Goal: Transaction & Acquisition: Purchase product/service

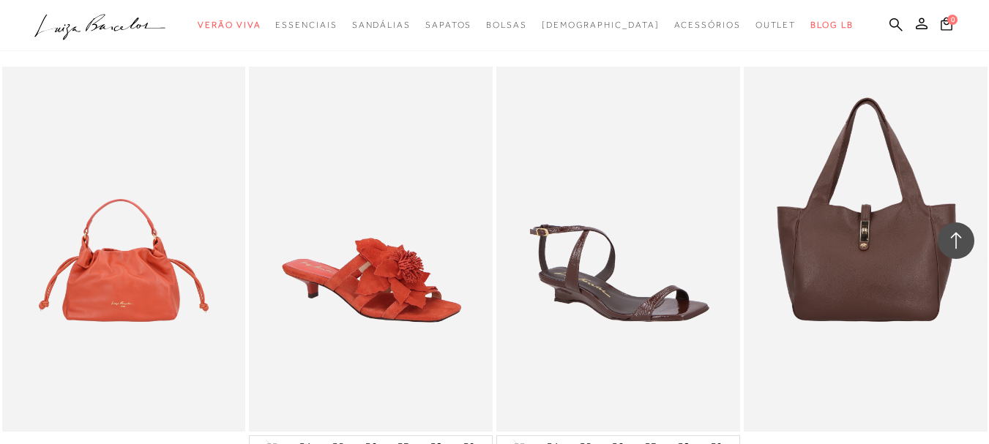
scroll to position [1505, 0]
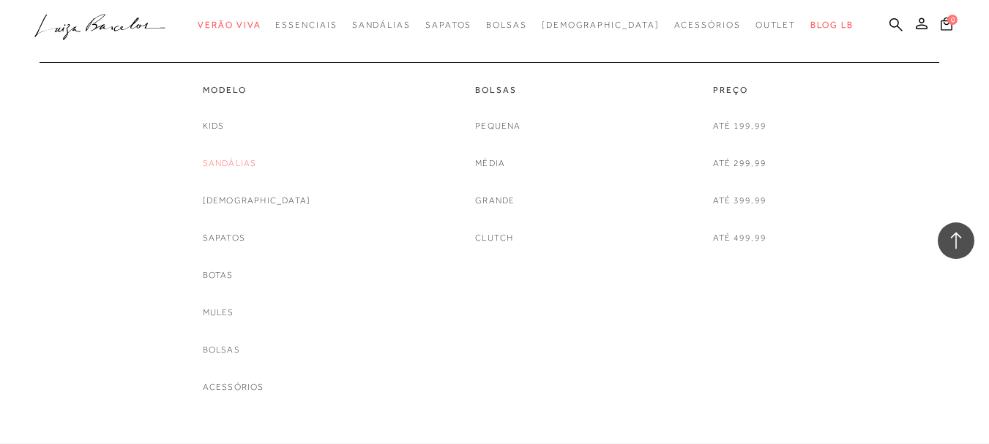
click at [257, 162] on link "Sandálias" at bounding box center [230, 163] width 54 height 15
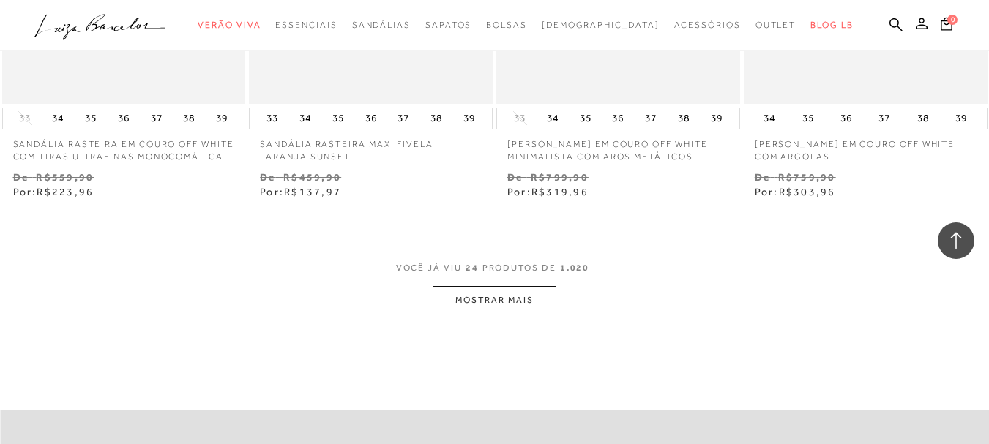
scroll to position [2708, 0]
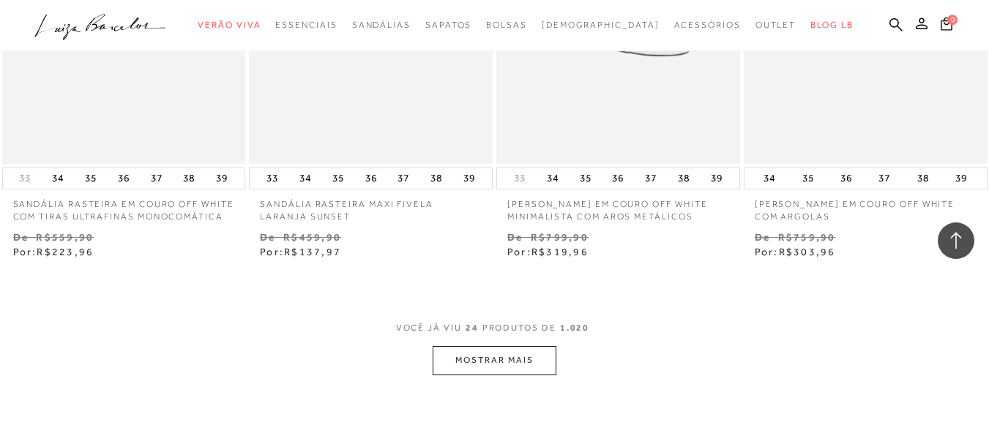
click at [496, 357] on button "MOSTRAR MAIS" at bounding box center [494, 360] width 123 height 29
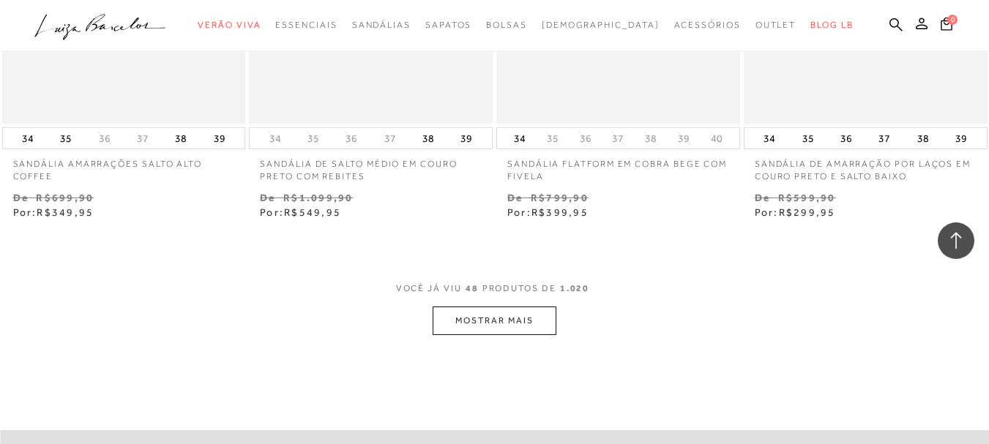
scroll to position [5708, 0]
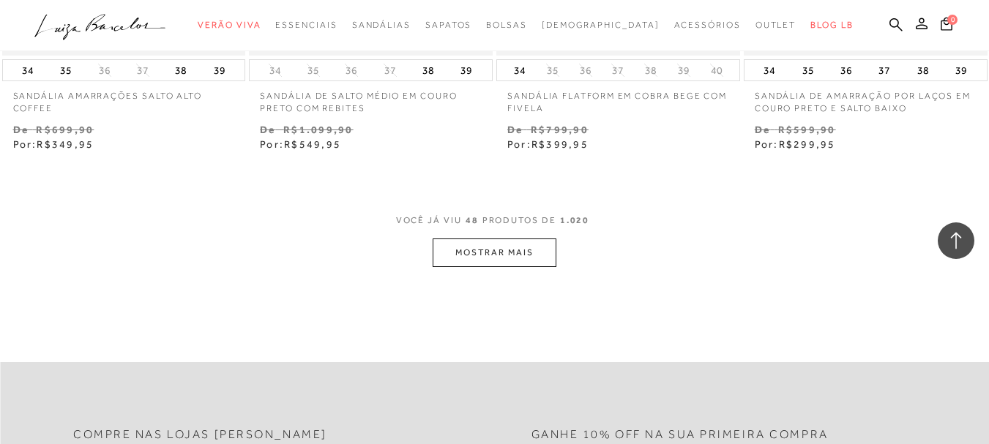
click at [480, 239] on button "MOSTRAR MAIS" at bounding box center [494, 253] width 123 height 29
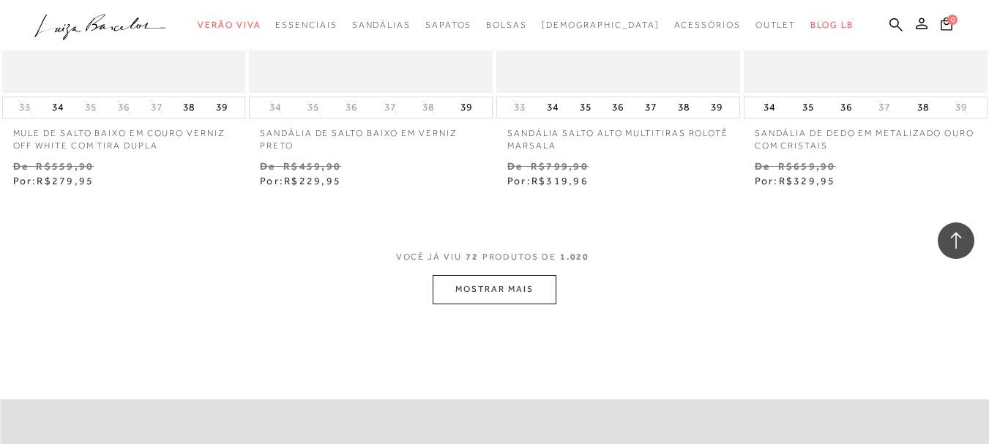
scroll to position [8562, 0]
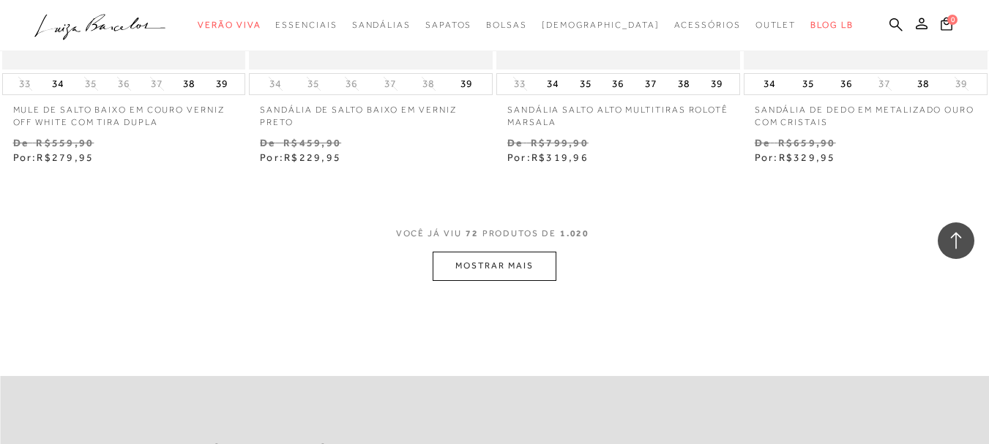
click at [514, 257] on button "MOSTRAR MAIS" at bounding box center [494, 266] width 123 height 29
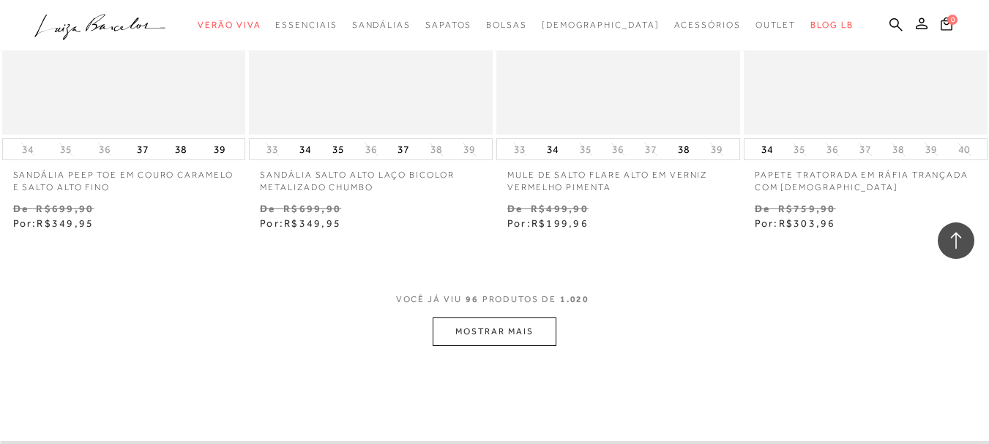
scroll to position [11563, 0]
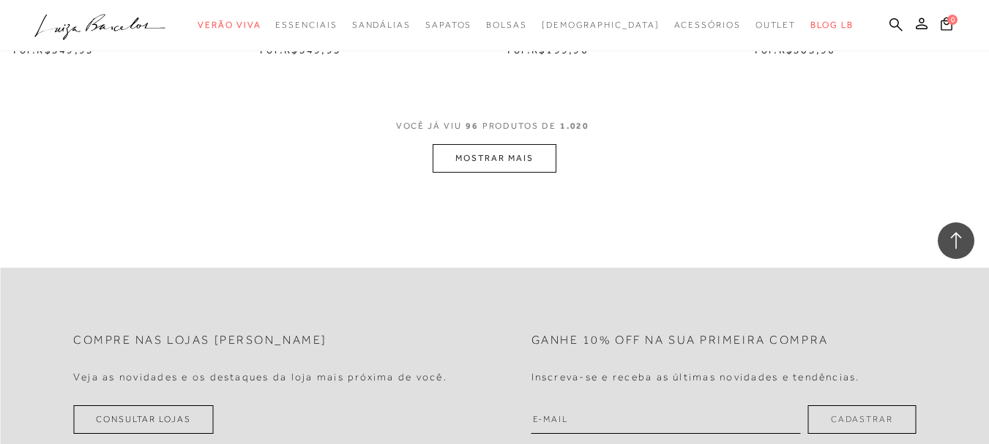
click at [503, 151] on button "MOSTRAR MAIS" at bounding box center [494, 158] width 123 height 29
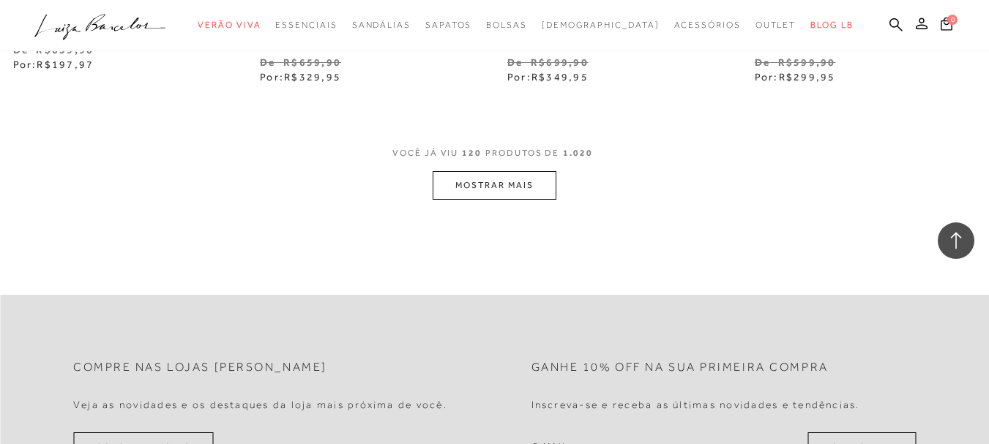
scroll to position [14417, 0]
click at [490, 170] on button "MOSTRAR MAIS" at bounding box center [494, 184] width 123 height 29
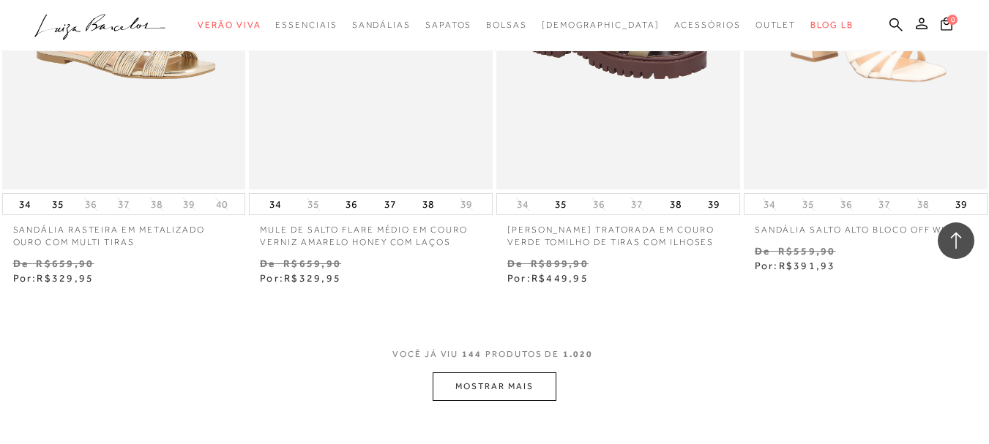
scroll to position [17125, 0]
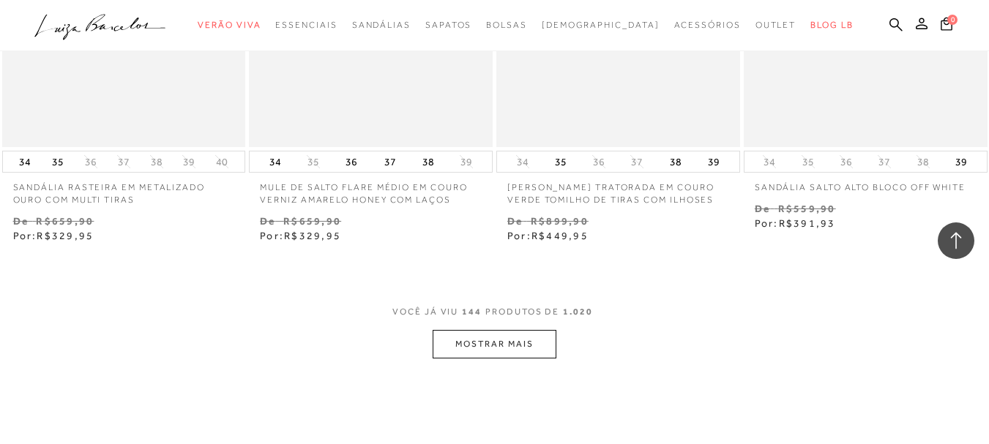
click at [488, 330] on button "MOSTRAR MAIS" at bounding box center [494, 344] width 123 height 29
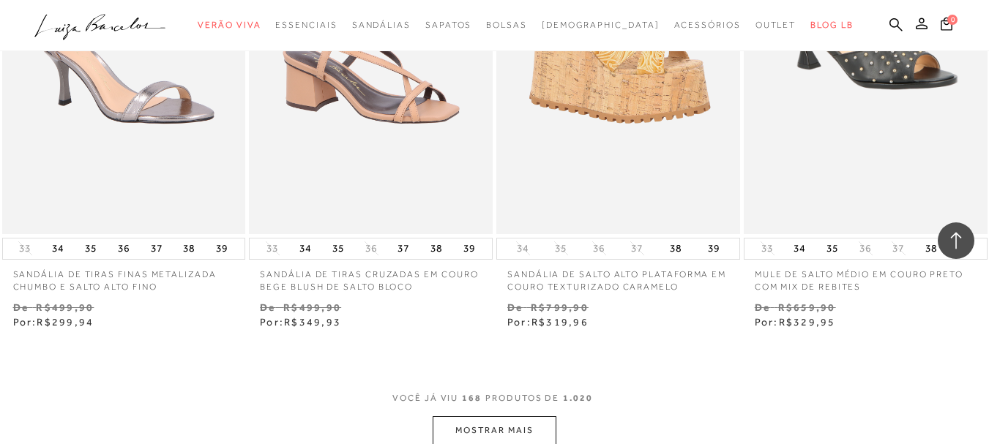
scroll to position [20125, 0]
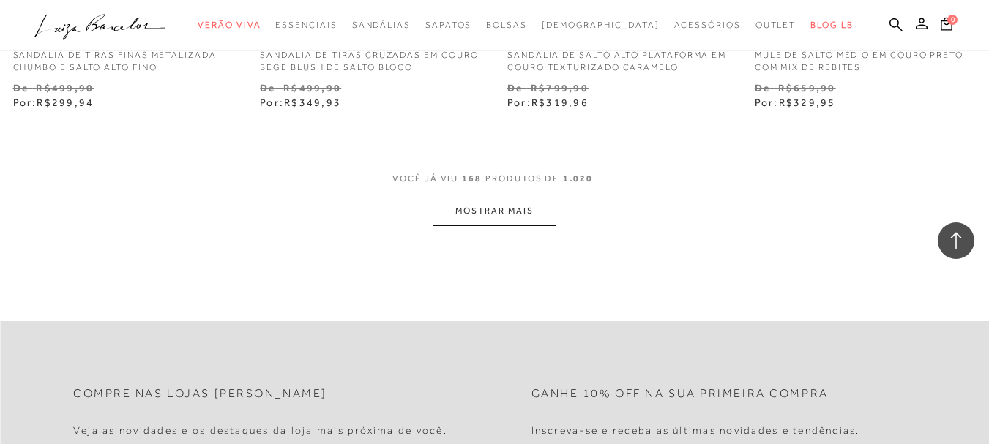
click at [479, 197] on button "MOSTRAR MAIS" at bounding box center [494, 211] width 123 height 29
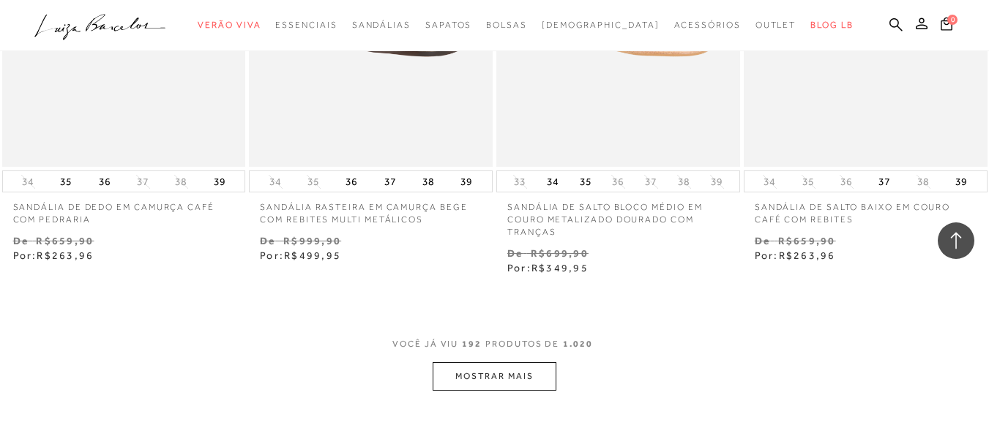
scroll to position [22888, 0]
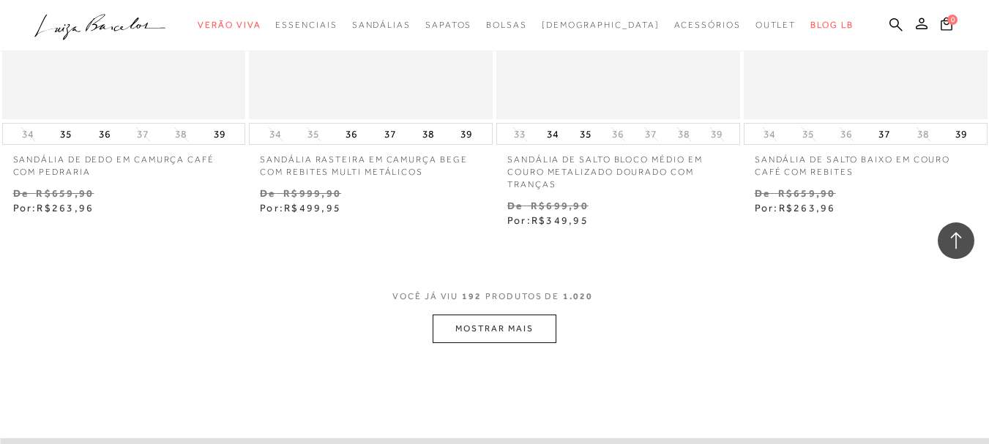
click at [479, 315] on button "MOSTRAR MAIS" at bounding box center [494, 329] width 123 height 29
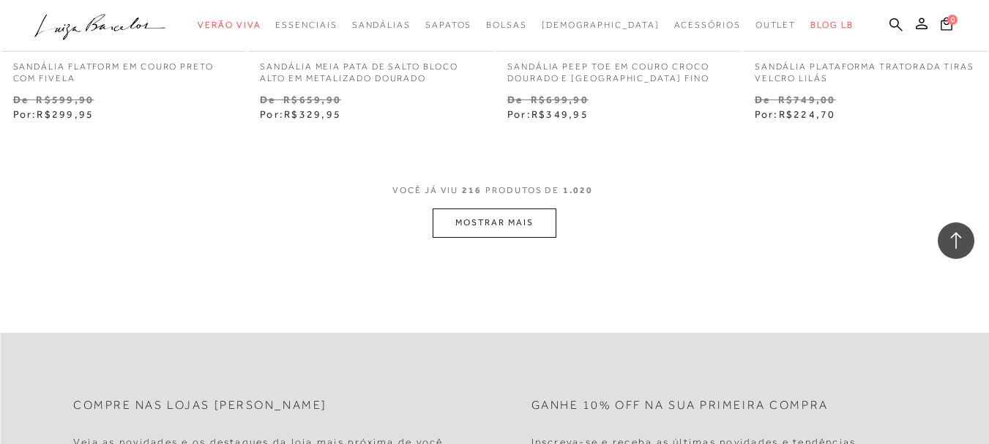
scroll to position [25888, 0]
click at [501, 206] on button "MOSTRAR MAIS" at bounding box center [494, 220] width 123 height 29
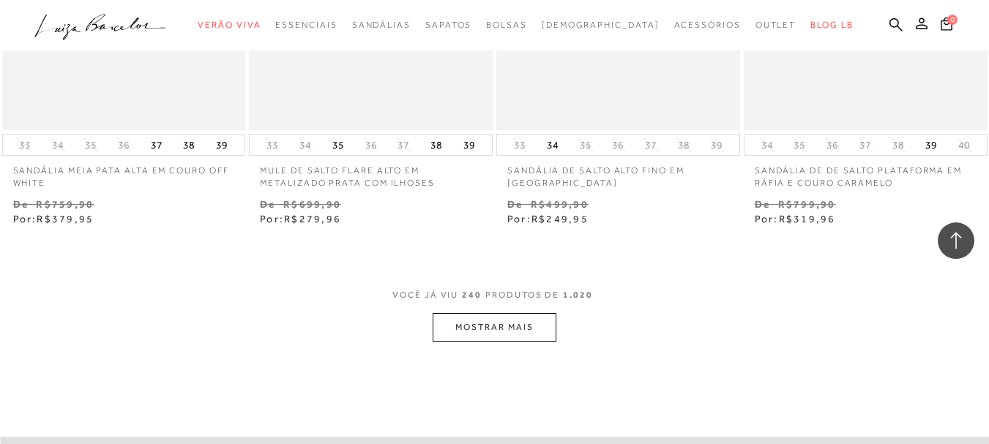
scroll to position [28669, 0]
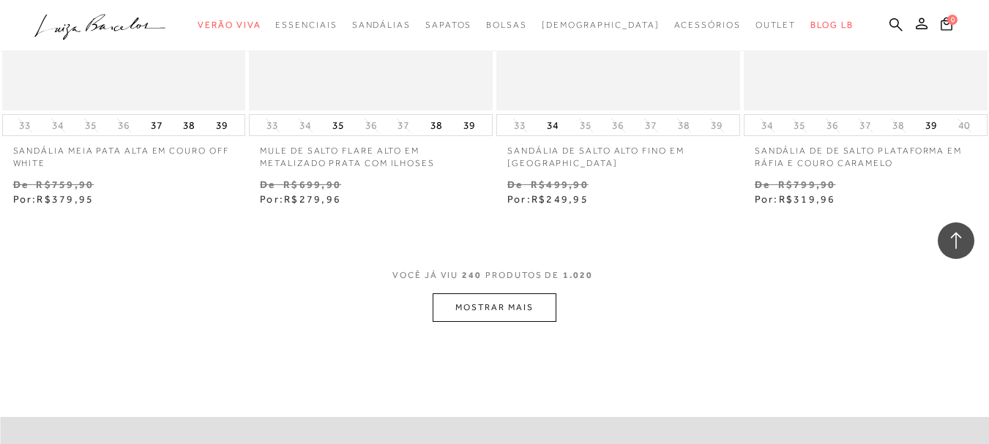
click at [507, 293] on button "MOSTRAR MAIS" at bounding box center [494, 307] width 123 height 29
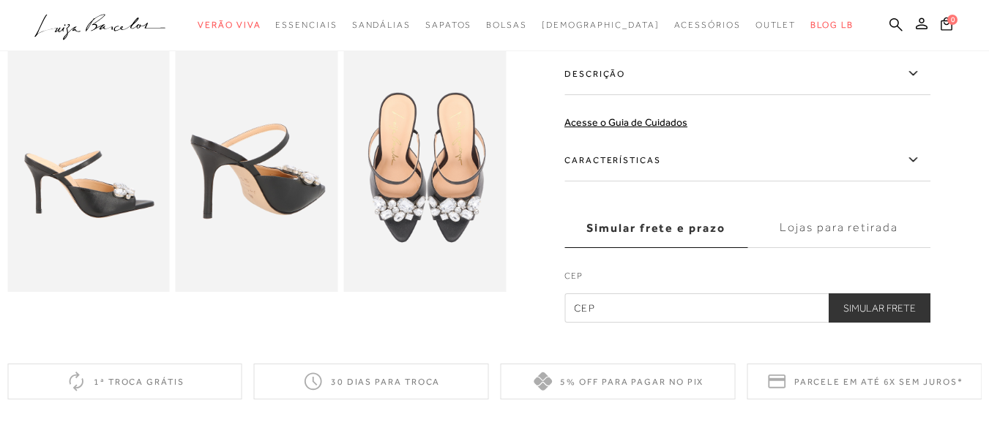
scroll to position [439, 0]
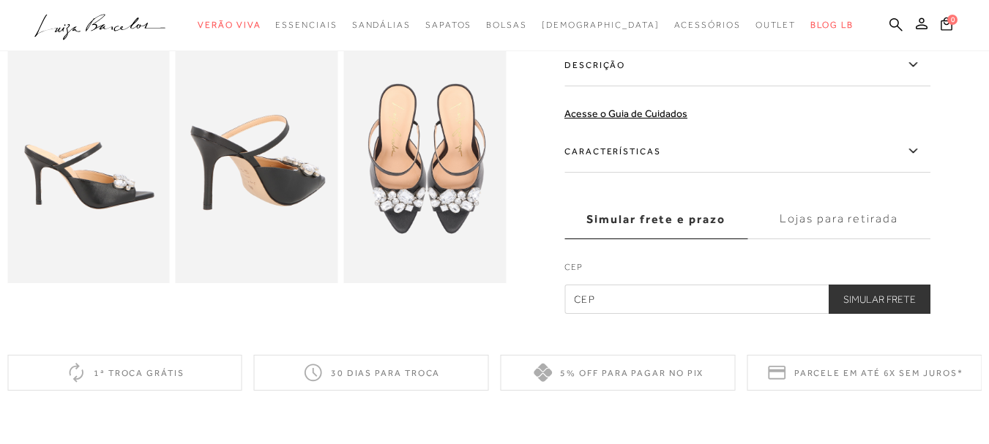
click at [920, 150] on icon at bounding box center [913, 151] width 18 height 18
click at [0, 0] on input "Características" at bounding box center [0, 0] width 0 height 0
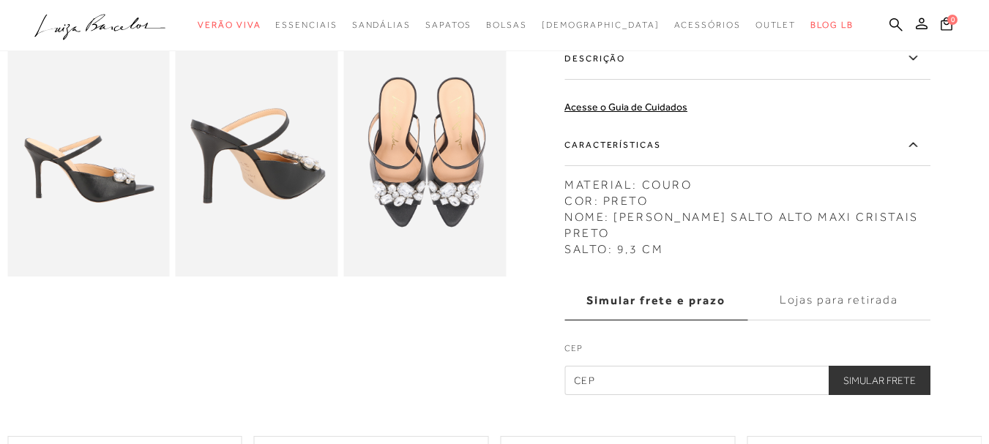
scroll to position [220, 0]
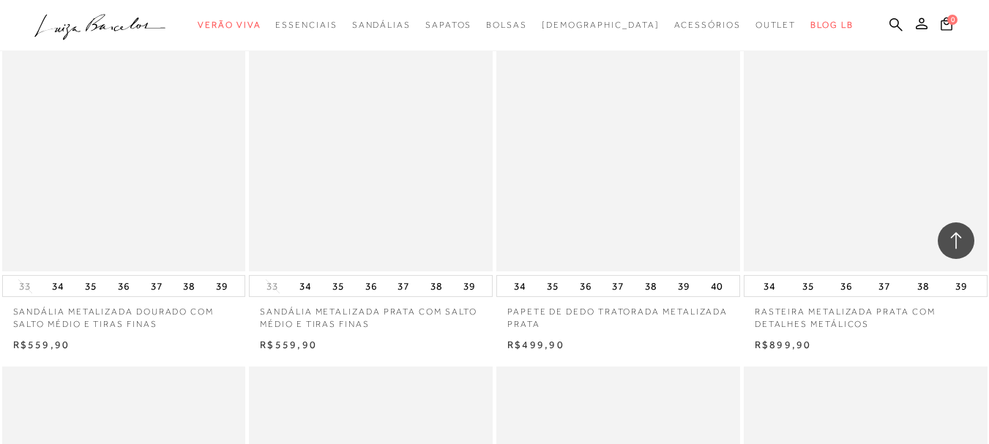
scroll to position [2049, 0]
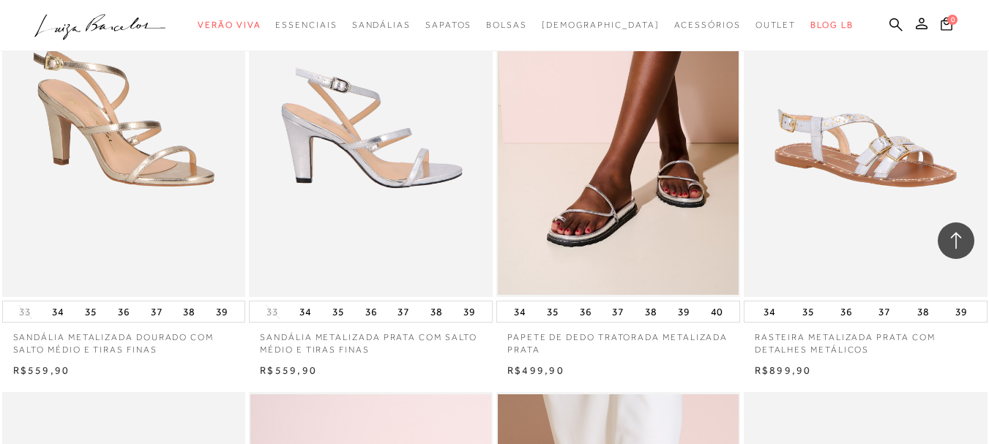
click at [354, 119] on img at bounding box center [371, 114] width 242 height 365
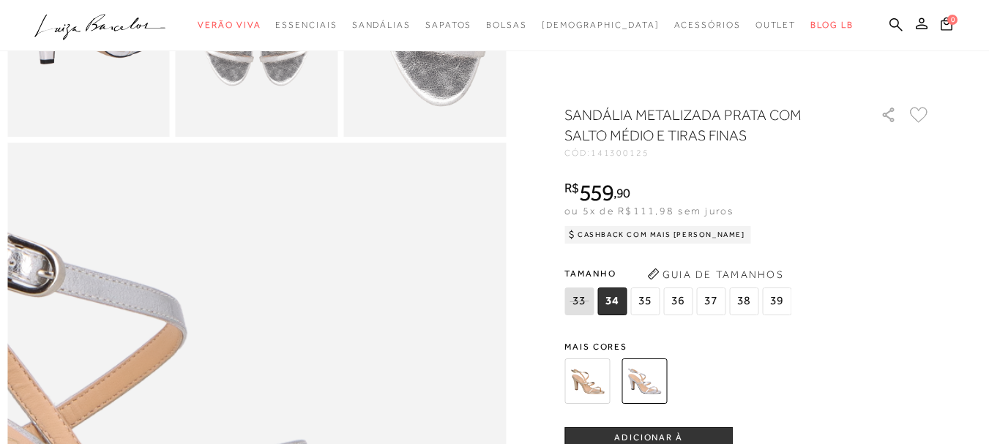
scroll to position [512, 0]
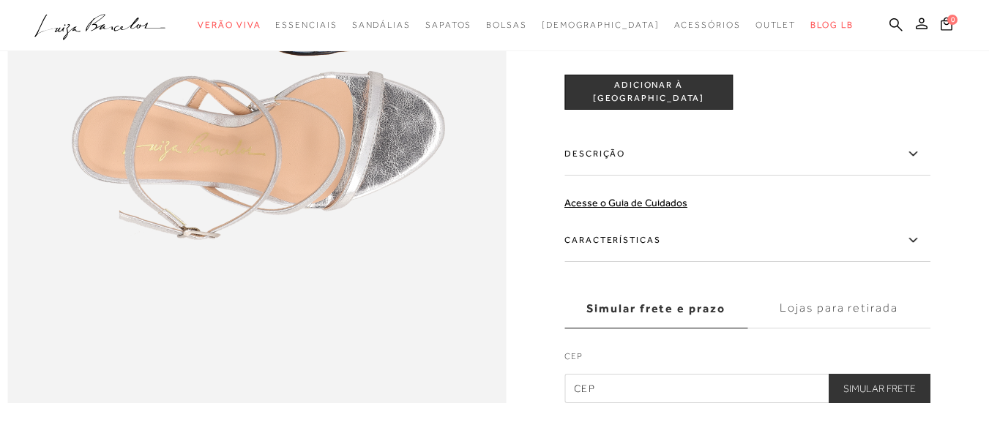
scroll to position [1098, 0]
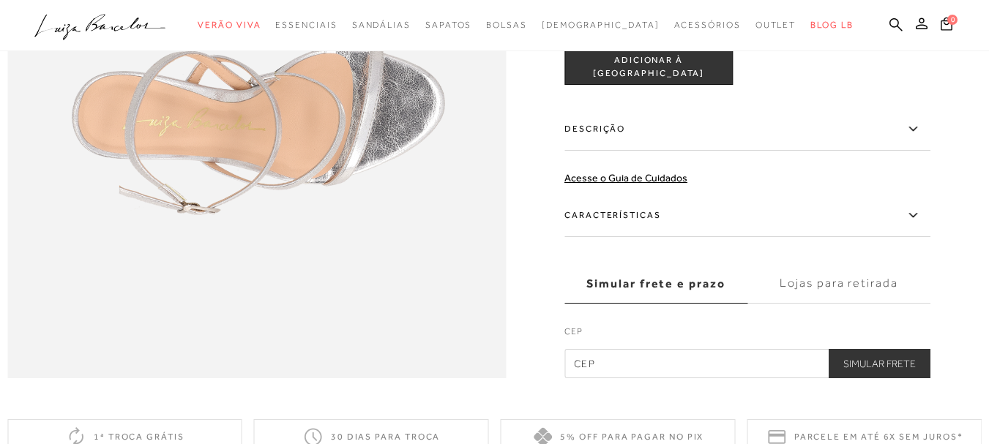
click at [916, 217] on icon at bounding box center [912, 215] width 8 height 4
click at [0, 0] on input "Características" at bounding box center [0, 0] width 0 height 0
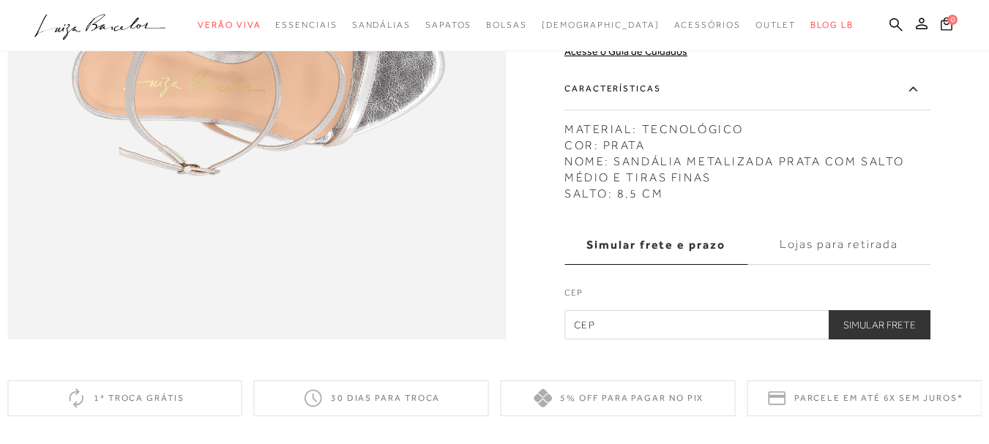
scroll to position [1244, 0]
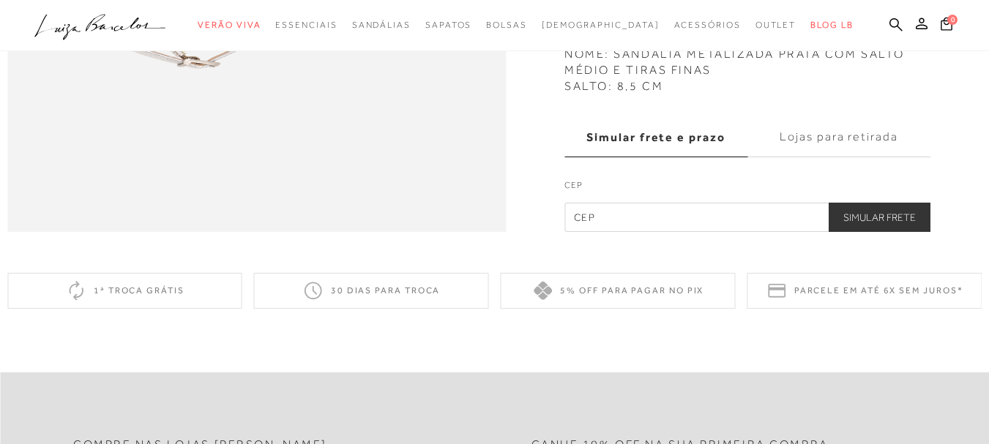
click at [626, 232] on input "text" at bounding box center [747, 217] width 366 height 29
type input "02376-070"
click at [886, 232] on button "Simular Frete" at bounding box center [879, 217] width 102 height 29
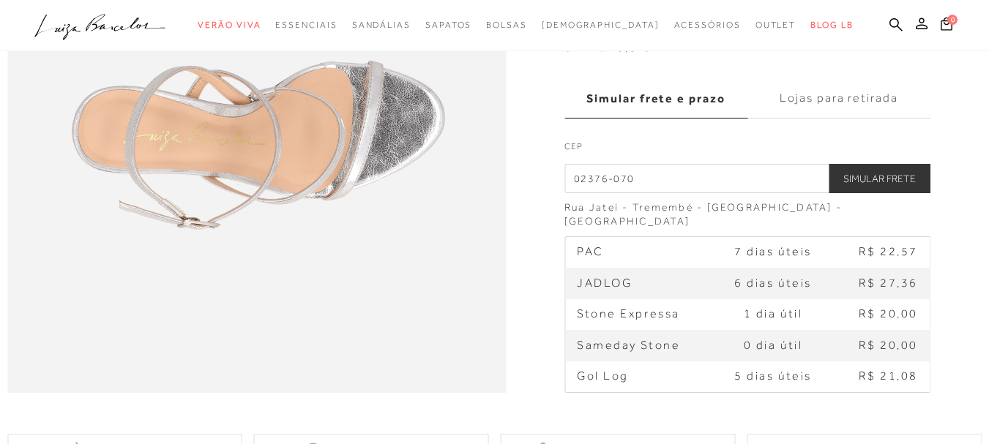
scroll to position [1025, 0]
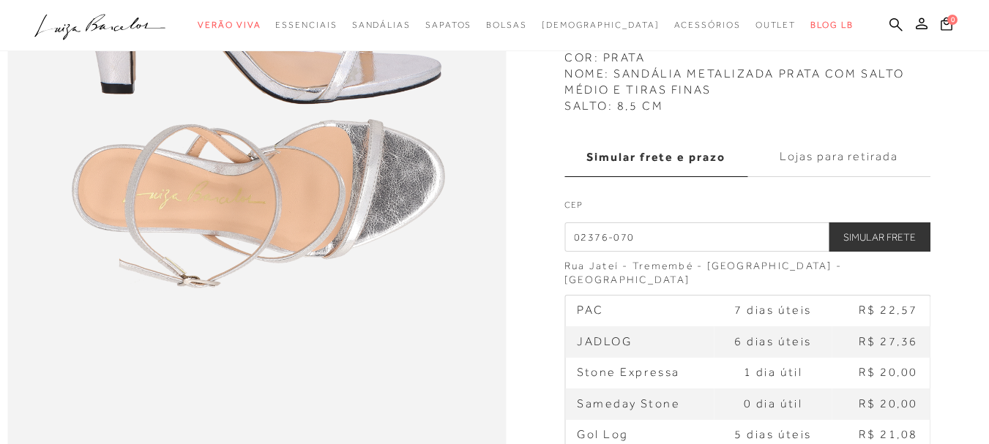
click at [853, 176] on label "Lojas para retirada" at bounding box center [838, 157] width 183 height 40
click at [0, 0] on input "Lojas para retirada" at bounding box center [0, 0] width 0 height 0
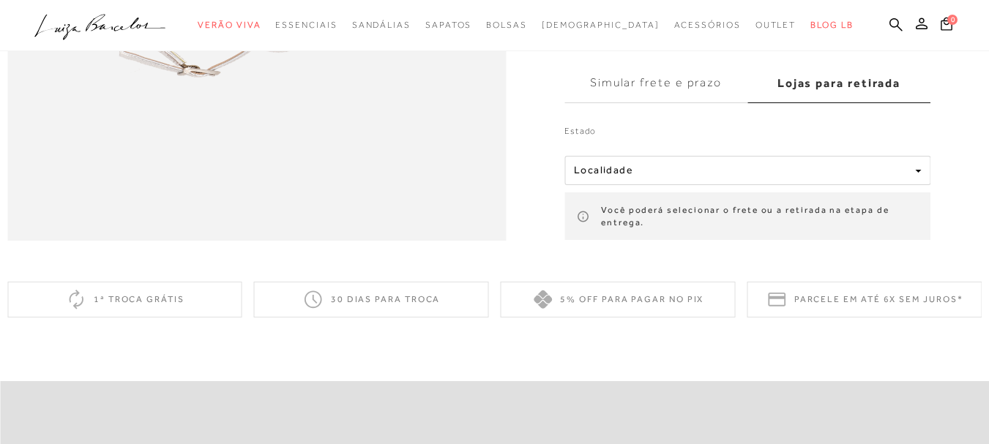
scroll to position [1244, 0]
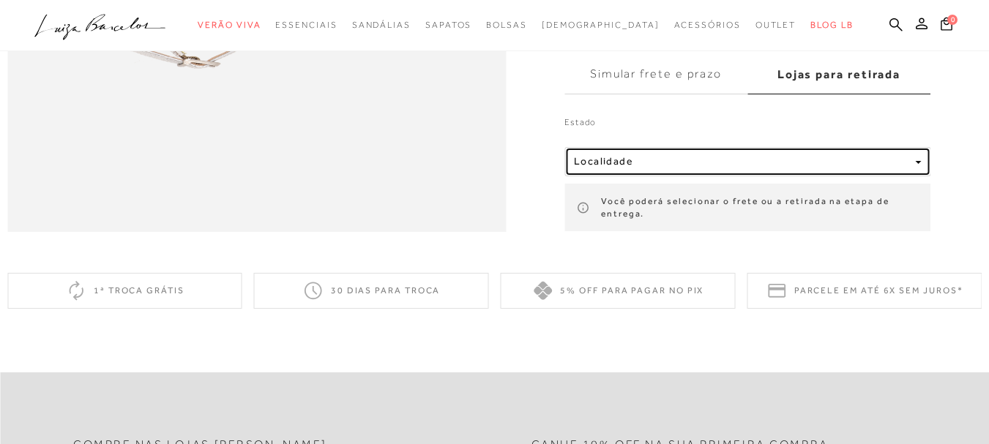
click at [921, 165] on span "button" at bounding box center [918, 163] width 6 height 3
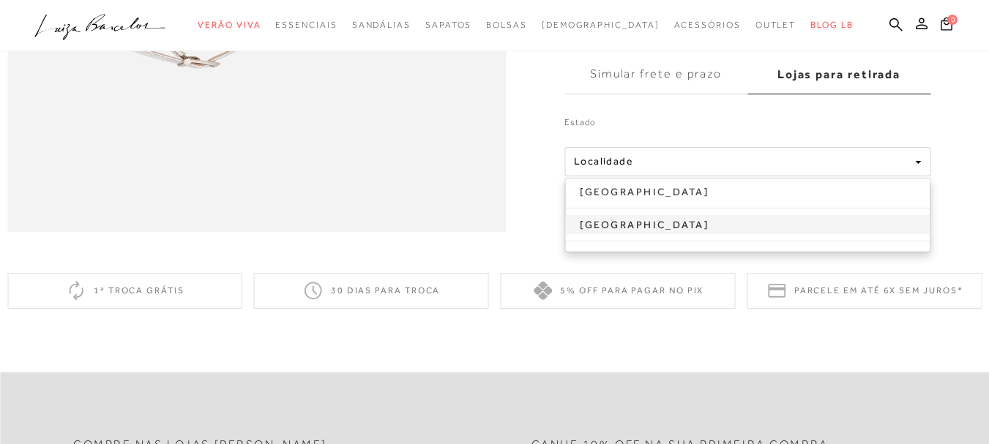
click at [621, 234] on link "[GEOGRAPHIC_DATA]" at bounding box center [747, 224] width 364 height 19
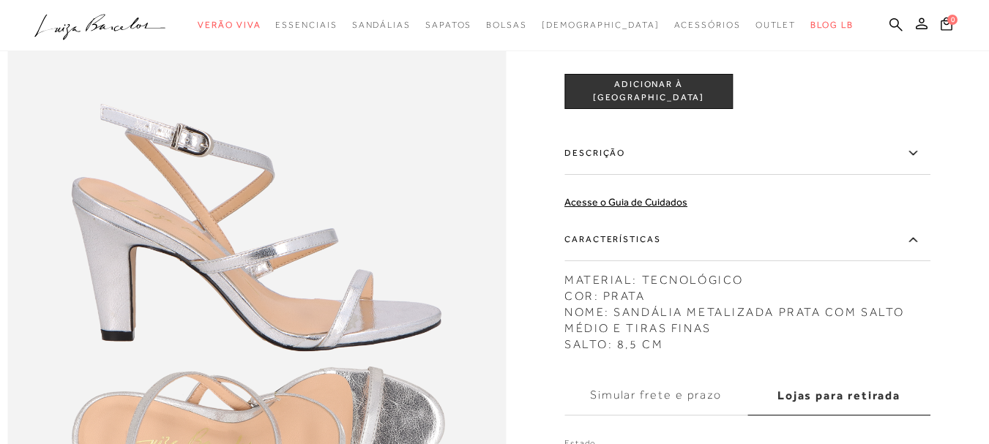
scroll to position [732, 0]
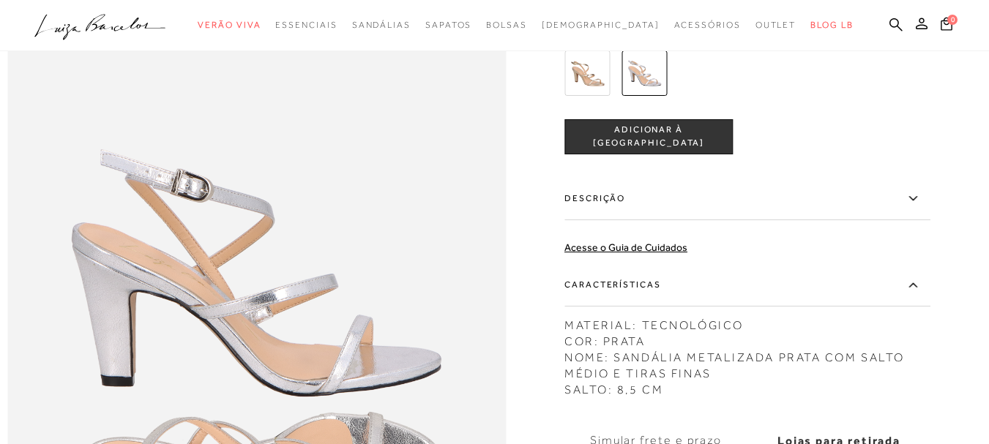
click at [638, 133] on span "ADICIONAR À [GEOGRAPHIC_DATA]" at bounding box center [648, 137] width 167 height 26
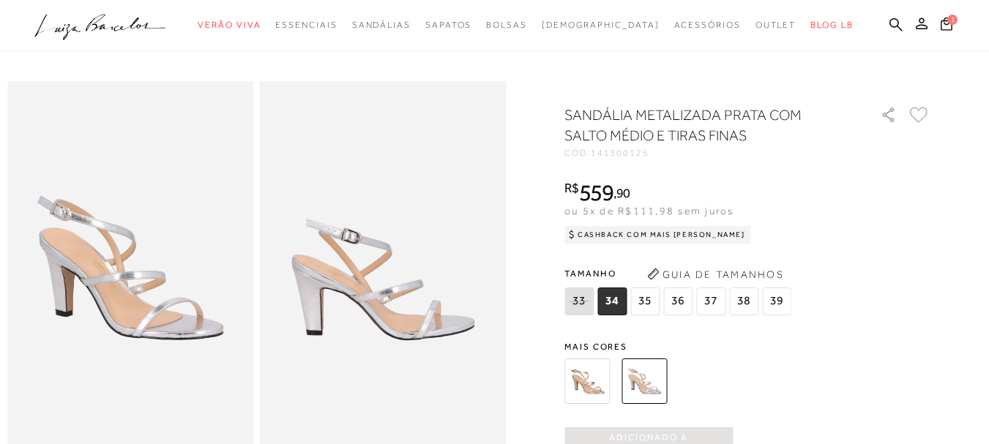
scroll to position [0, 0]
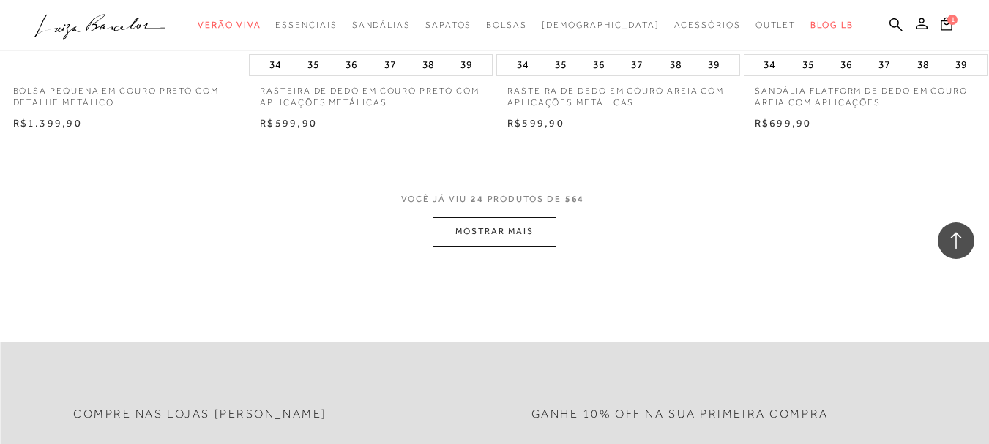
scroll to position [2780, 0]
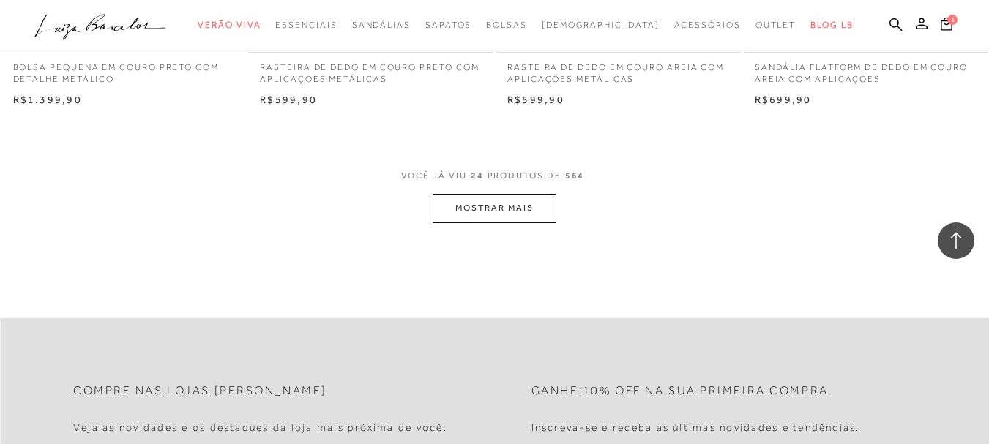
click at [497, 204] on button "MOSTRAR MAIS" at bounding box center [494, 208] width 123 height 29
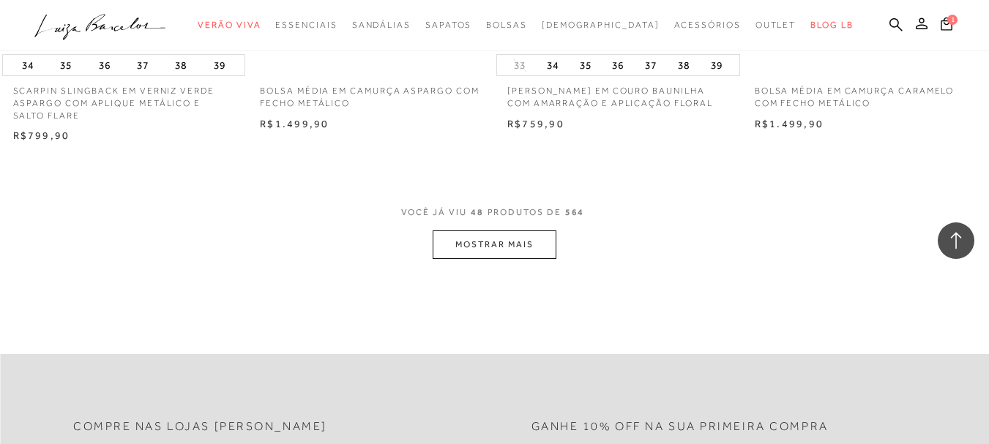
scroll to position [5561, 0]
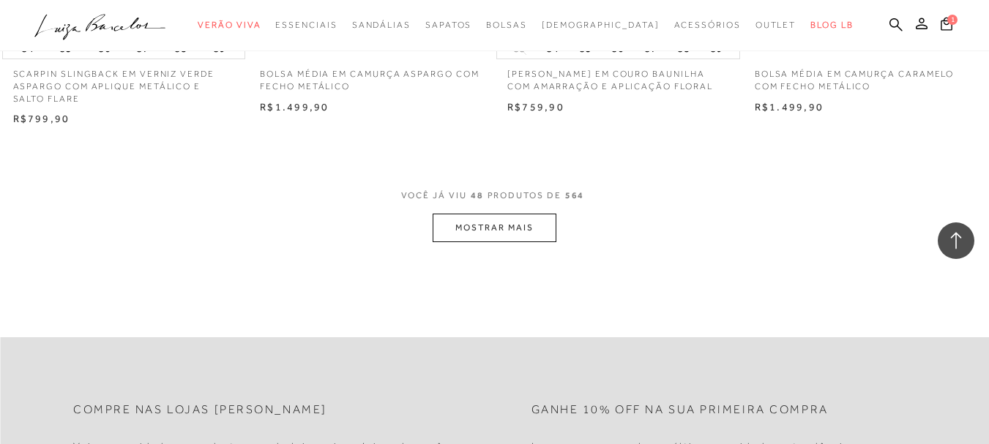
click at [502, 225] on button "MOSTRAR MAIS" at bounding box center [494, 228] width 123 height 29
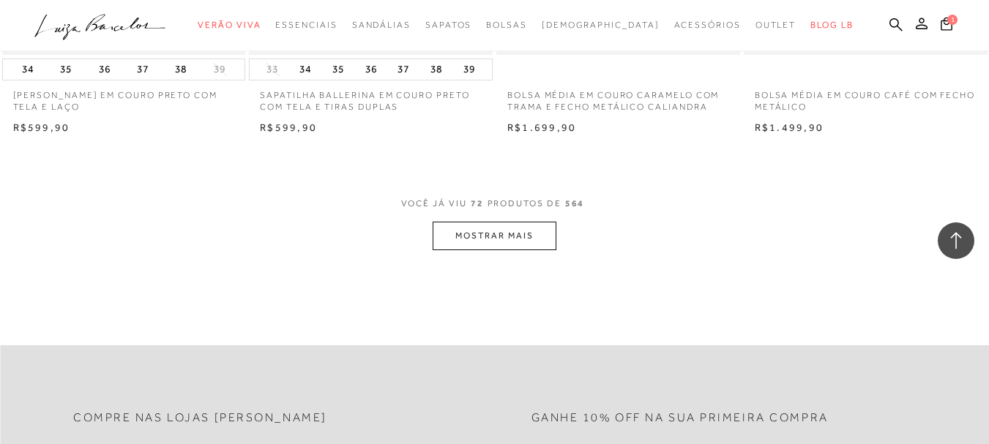
scroll to position [8342, 0]
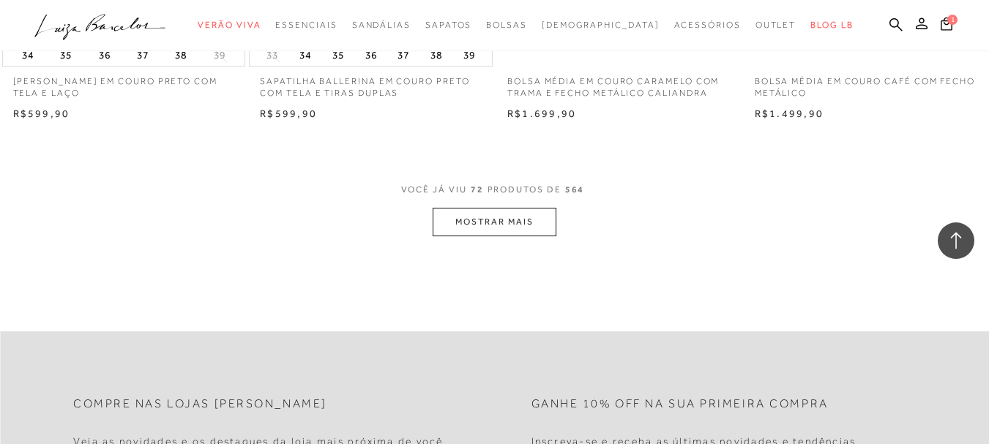
click at [488, 218] on button "MOSTRAR MAIS" at bounding box center [494, 222] width 123 height 29
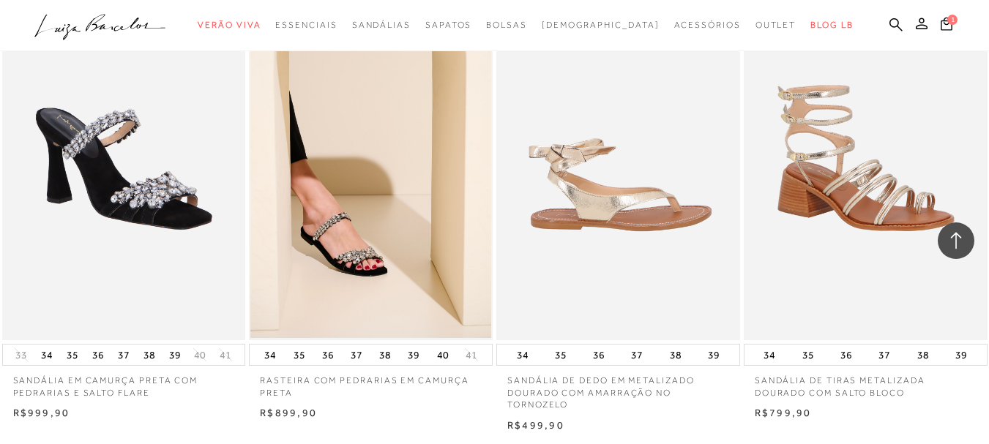
scroll to position [10391, 0]
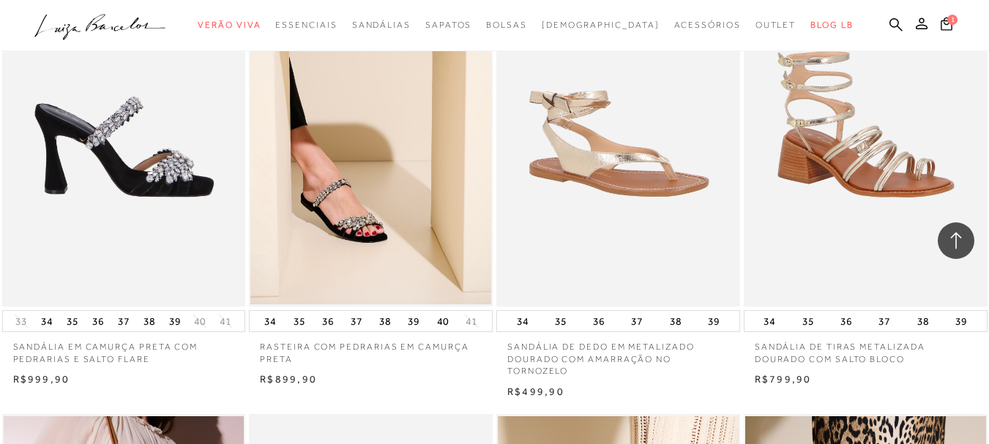
click at [148, 178] on img at bounding box center [125, 123] width 242 height 365
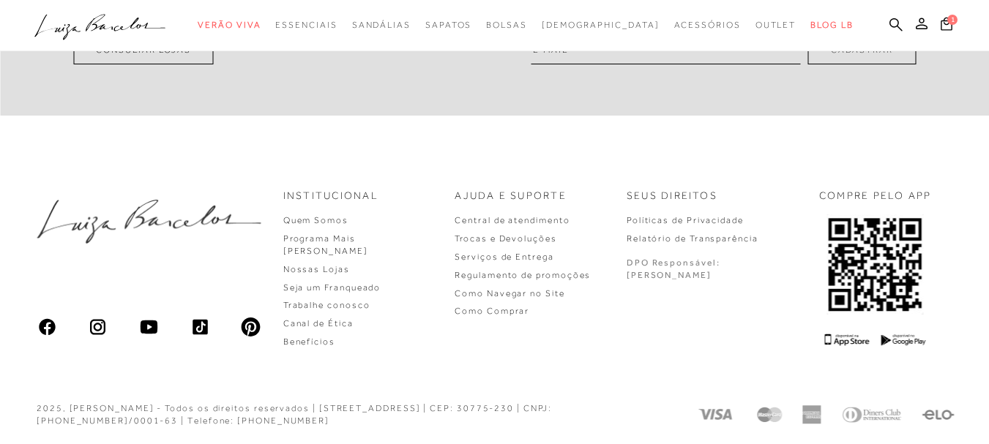
scroll to position [293, 0]
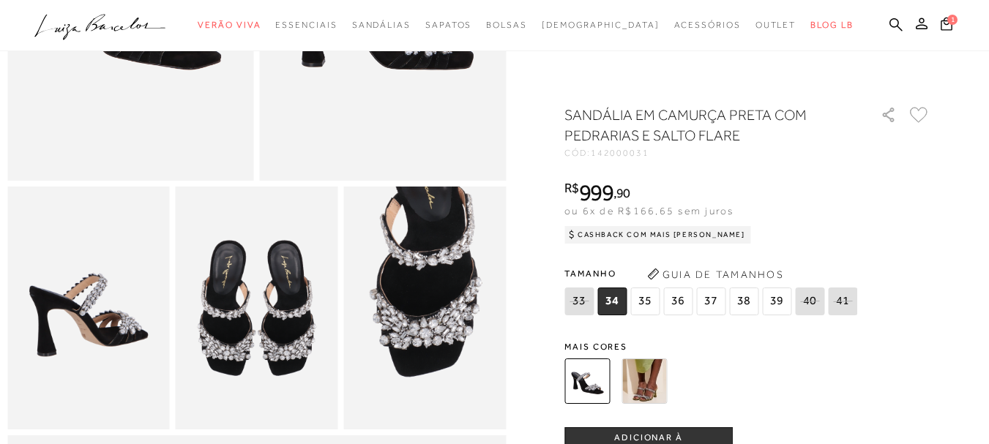
click at [680, 304] on span "36" at bounding box center [677, 302] width 29 height 28
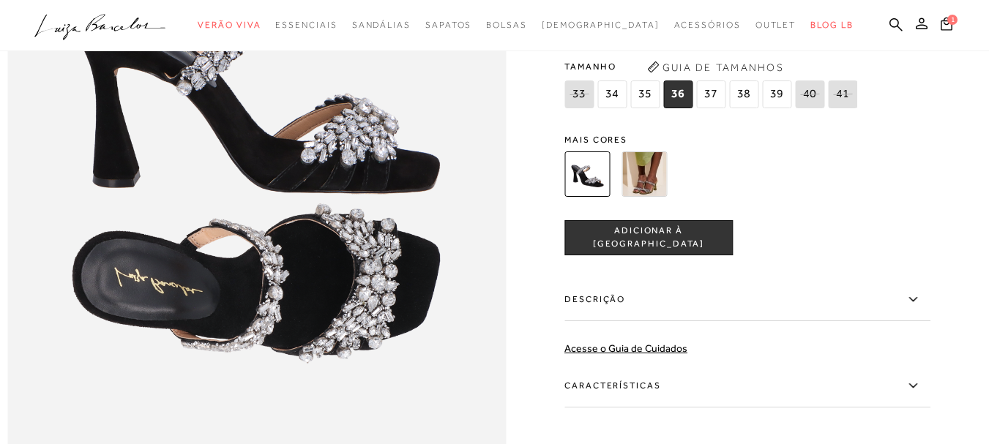
scroll to position [1025, 0]
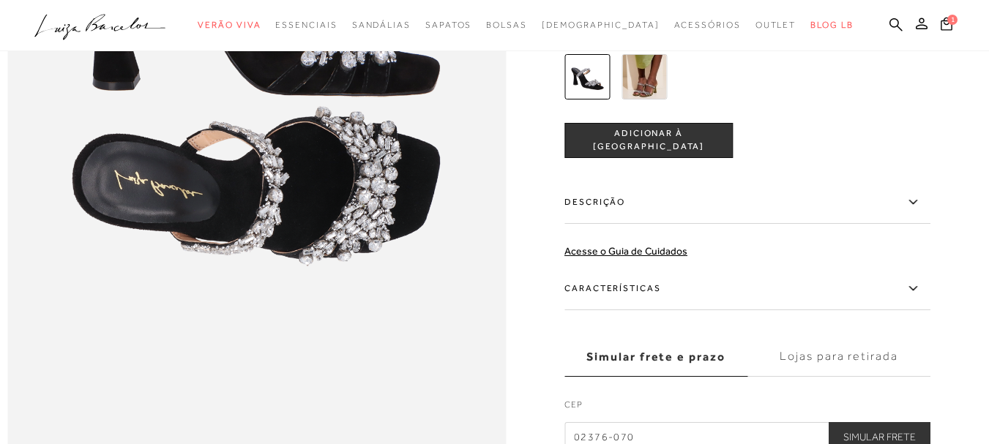
click at [913, 211] on icon at bounding box center [913, 202] width 18 height 18
click at [0, 0] on input "Descrição" at bounding box center [0, 0] width 0 height 0
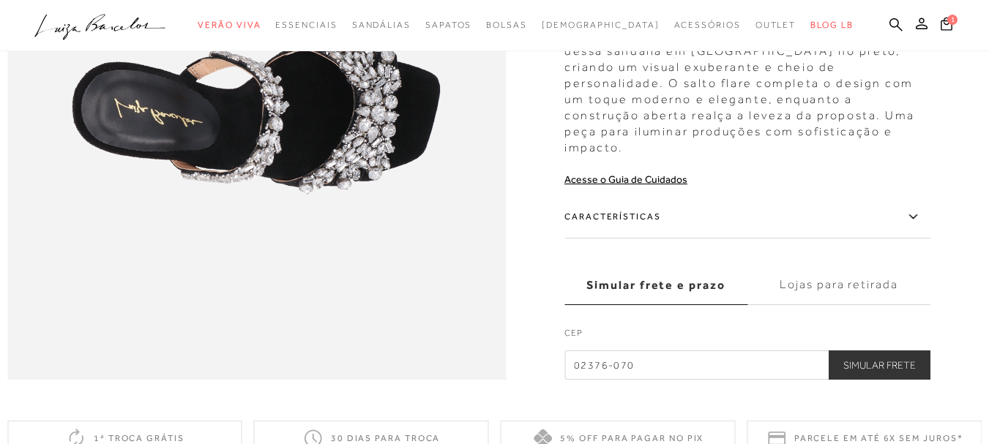
scroll to position [1171, 0]
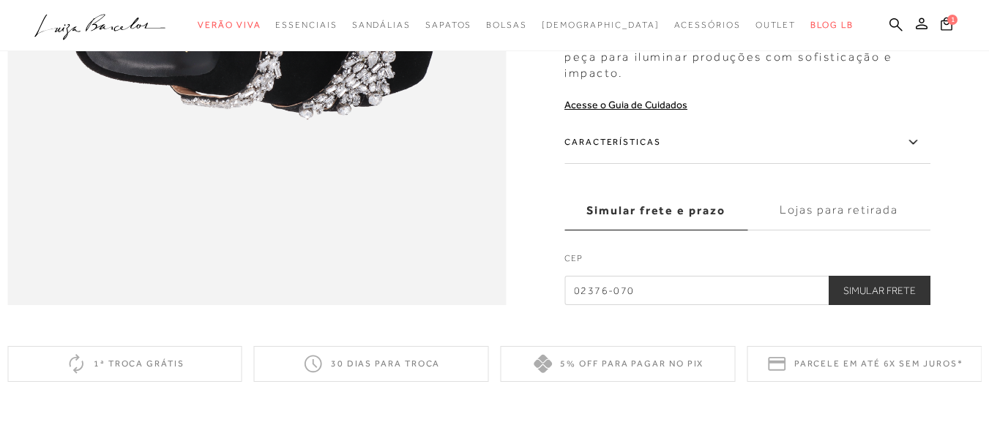
click at [918, 151] on icon at bounding box center [913, 142] width 18 height 18
click at [0, 0] on input "Características" at bounding box center [0, 0] width 0 height 0
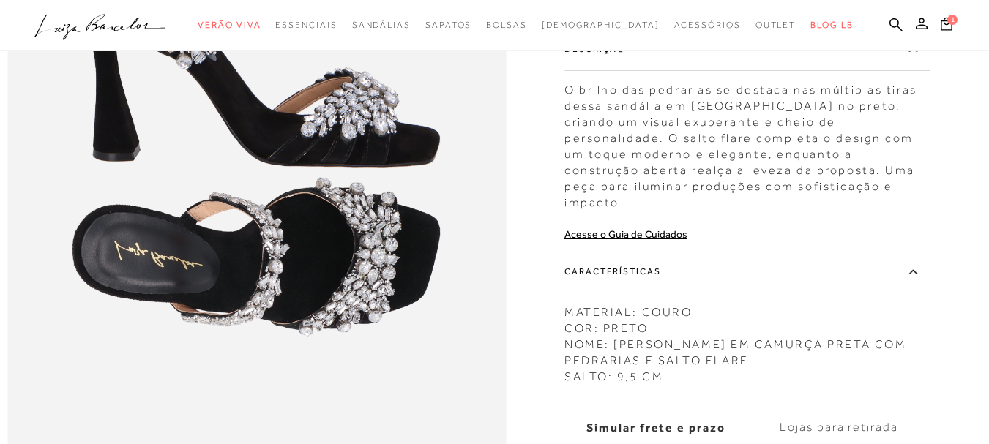
scroll to position [951, 0]
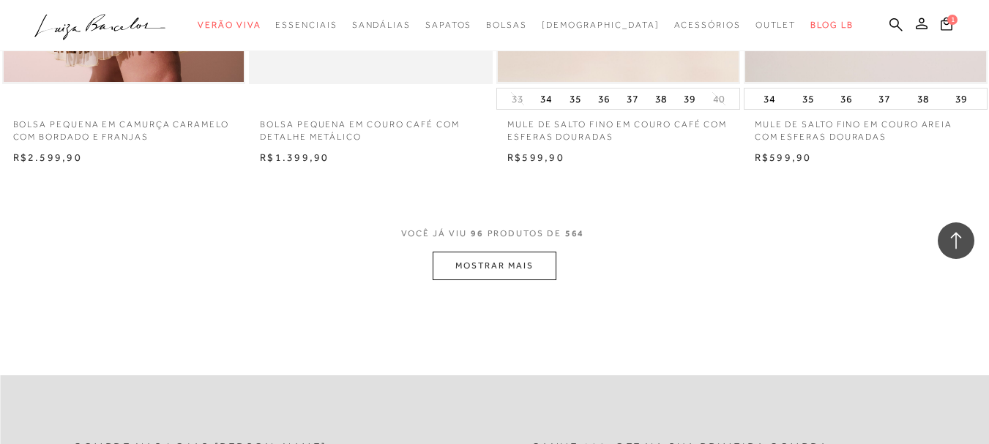
scroll to position [11123, 0]
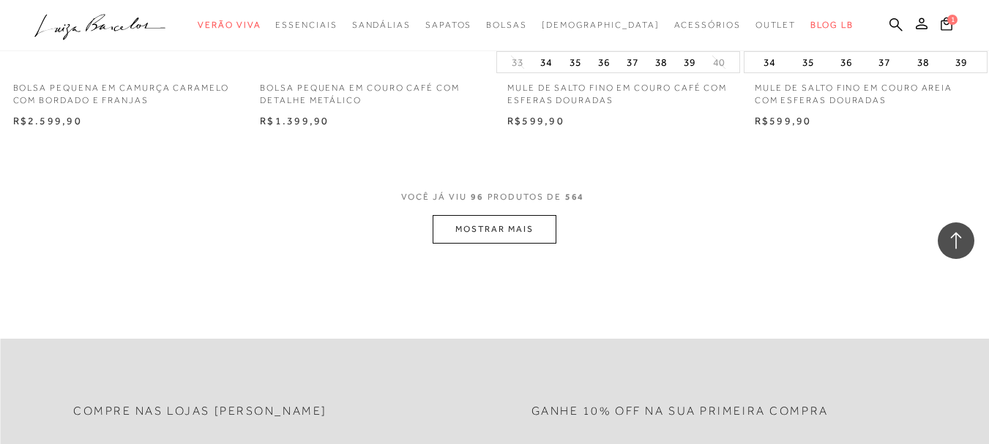
click at [476, 224] on button "MOSTRAR MAIS" at bounding box center [494, 229] width 123 height 29
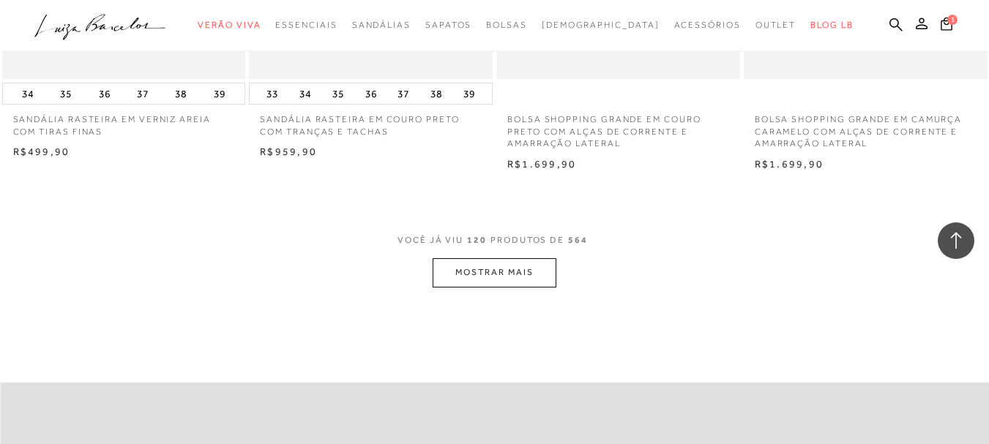
scroll to position [13904, 0]
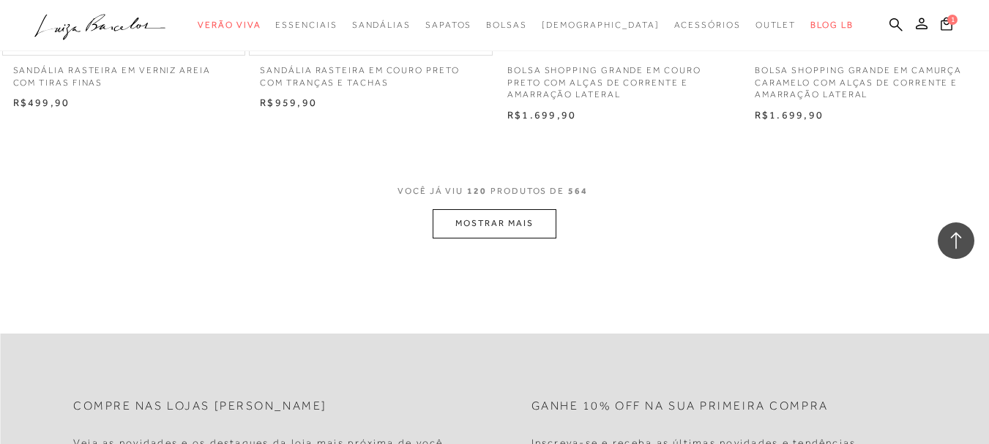
click at [493, 225] on button "MOSTRAR MAIS" at bounding box center [494, 223] width 123 height 29
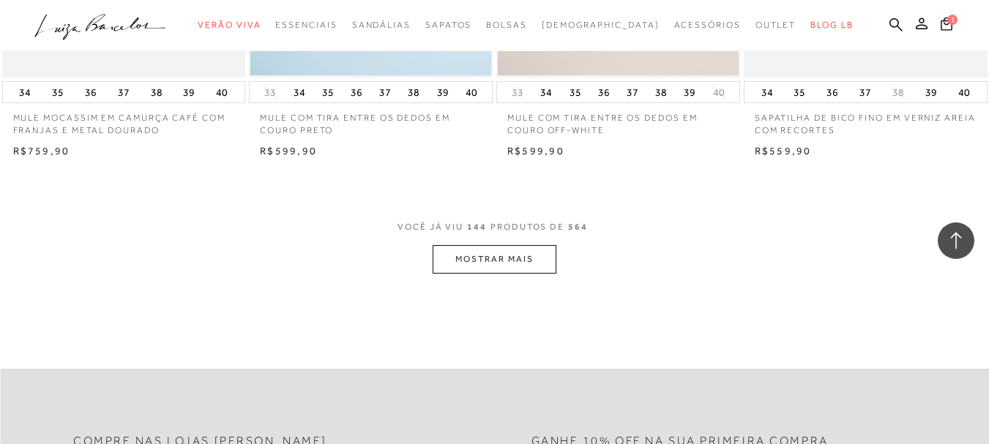
scroll to position [16539, 0]
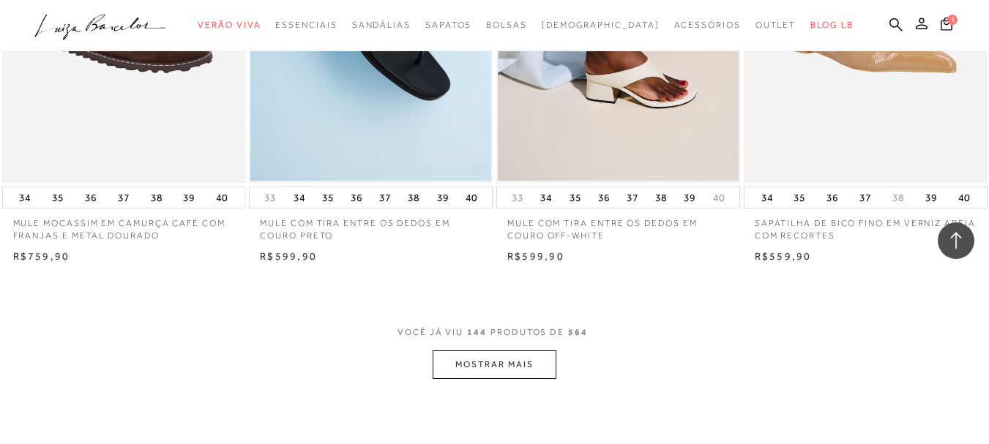
click at [493, 365] on button "MOSTRAR MAIS" at bounding box center [494, 365] width 123 height 29
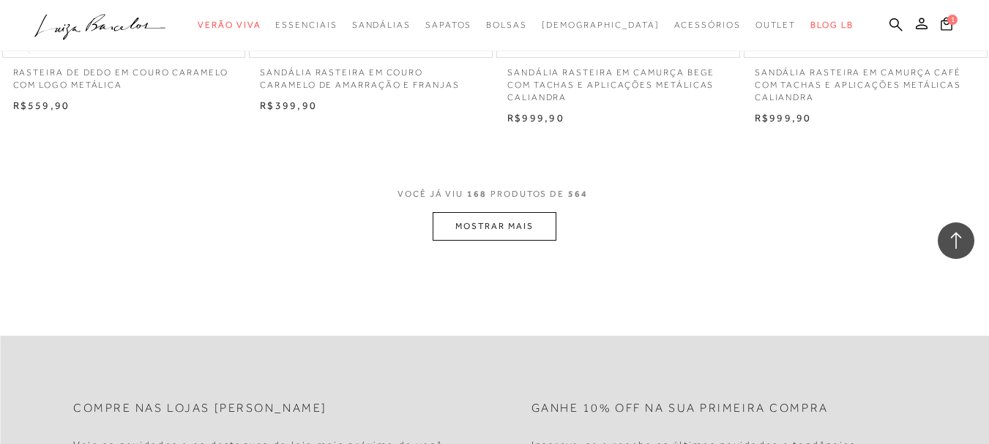
scroll to position [19466, 0]
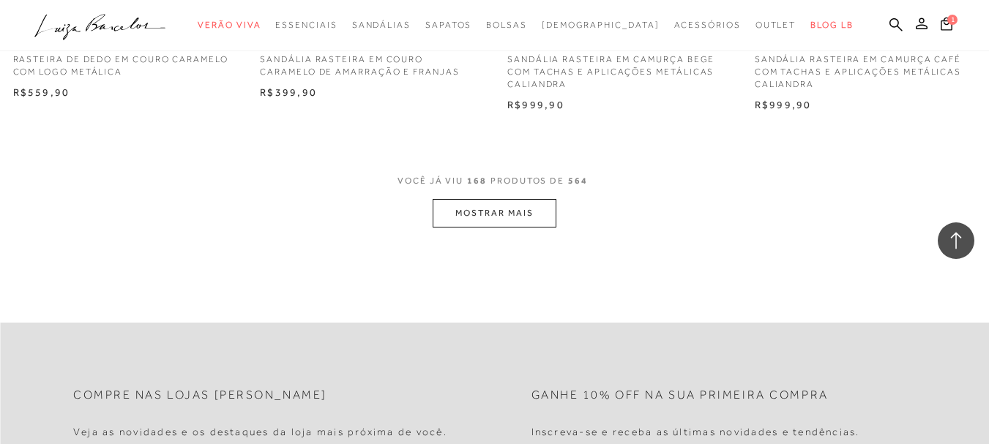
click at [478, 211] on button "MOSTRAR MAIS" at bounding box center [494, 213] width 123 height 29
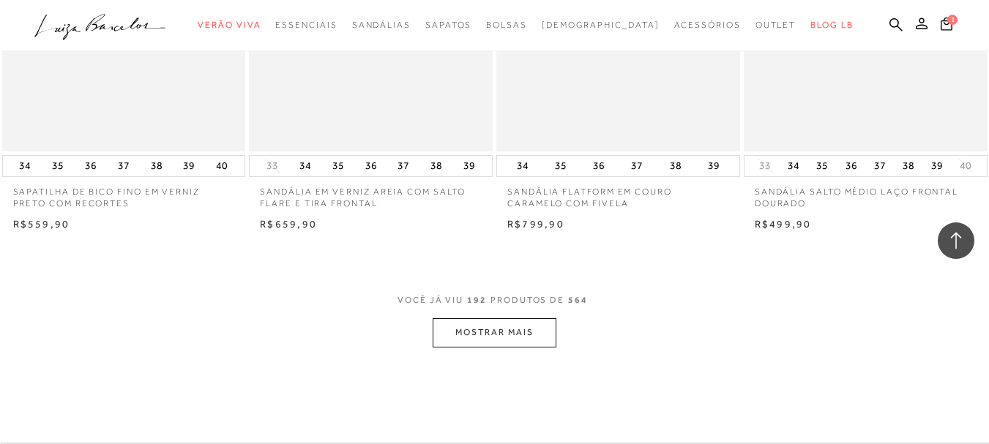
scroll to position [22174, 0]
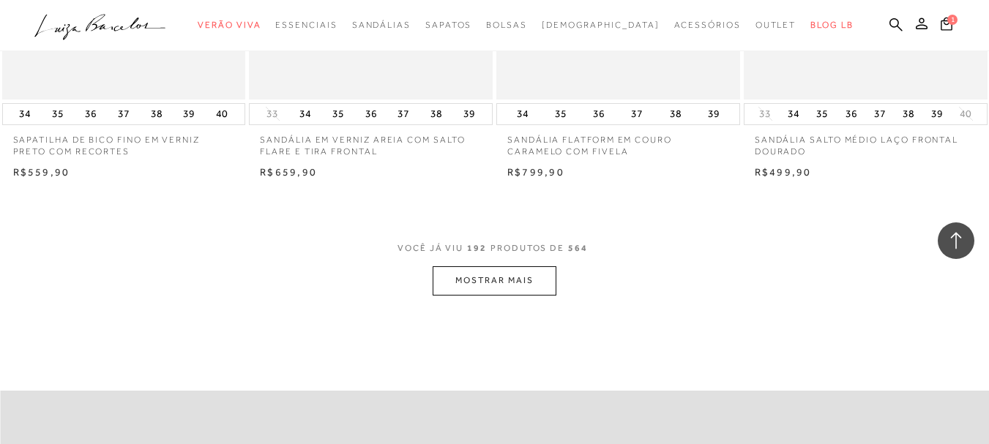
click at [506, 270] on button "MOSTRAR MAIS" at bounding box center [494, 280] width 123 height 29
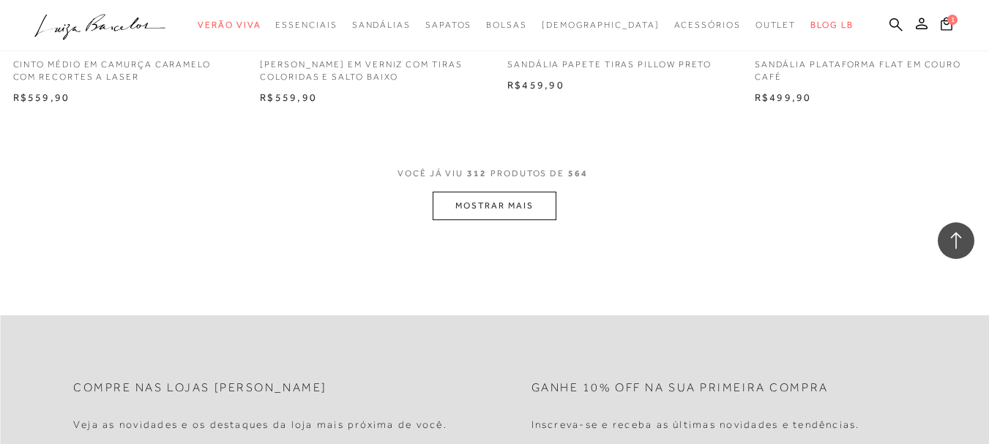
scroll to position [36264, 0]
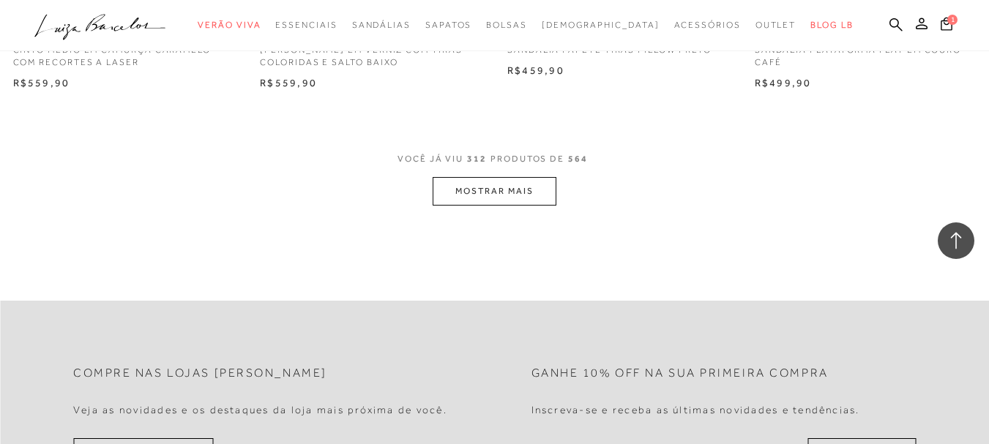
click at [483, 196] on button "MOSTRAR MAIS" at bounding box center [494, 191] width 123 height 29
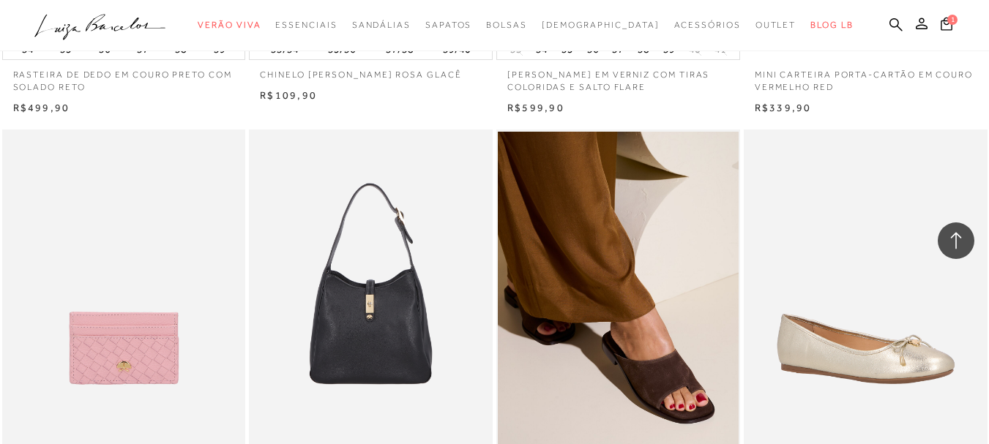
scroll to position [41108, 0]
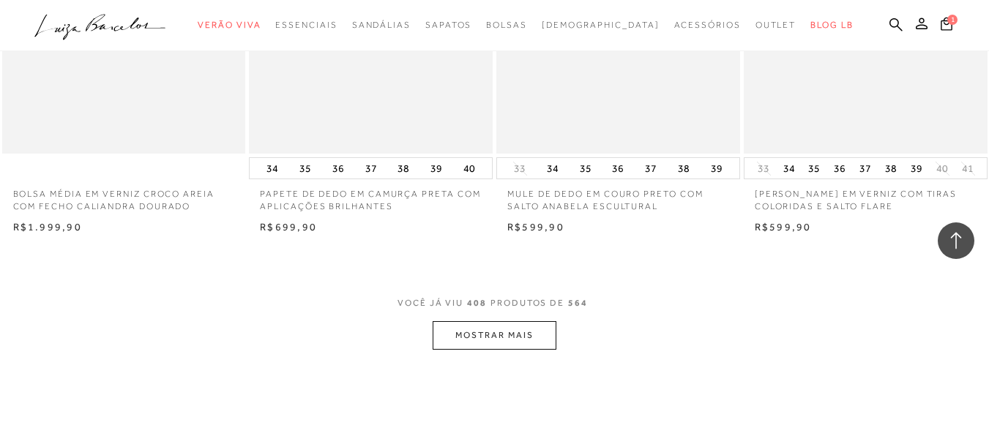
scroll to position [47457, 0]
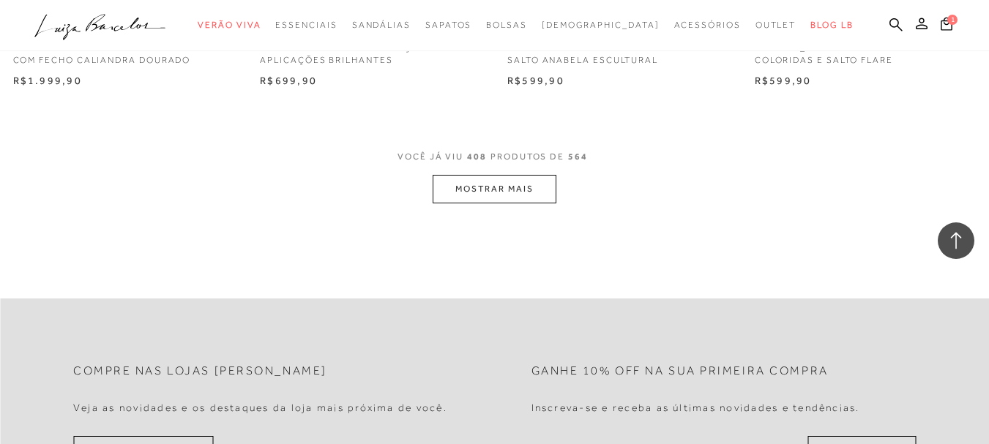
click at [495, 175] on button "MOSTRAR MAIS" at bounding box center [494, 189] width 123 height 29
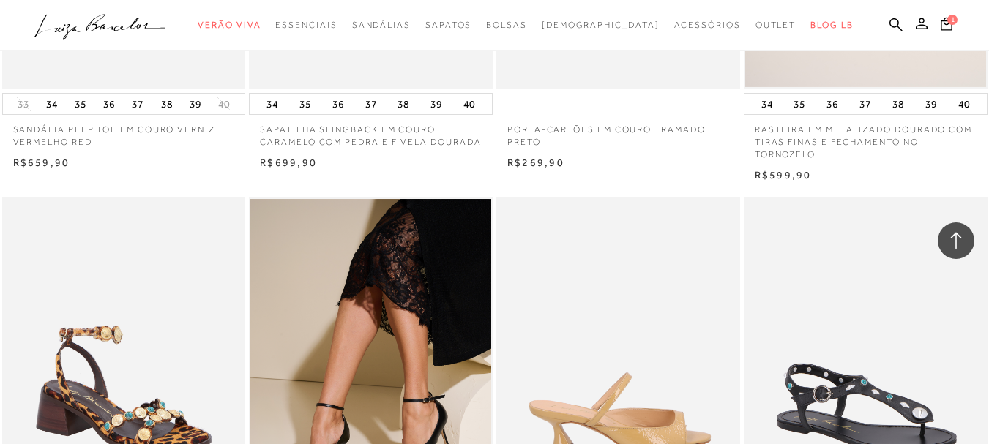
scroll to position [50277, 0]
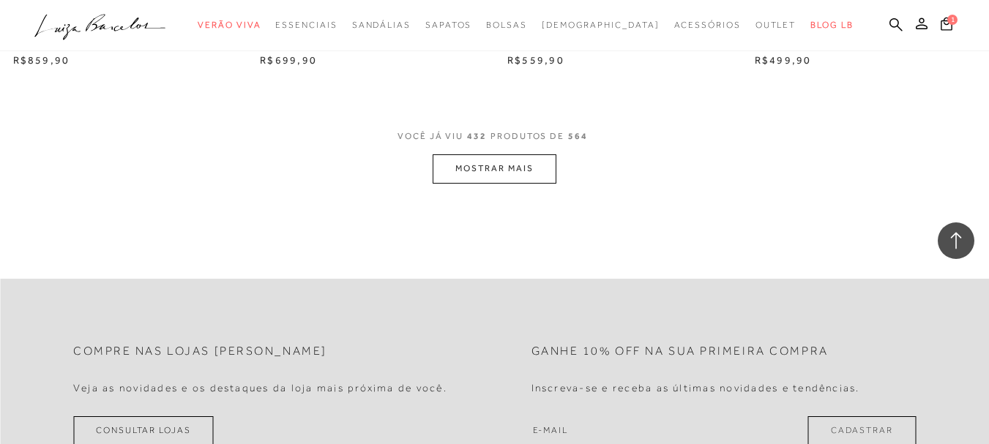
click at [487, 154] on button "MOSTRAR MAIS" at bounding box center [494, 168] width 123 height 29
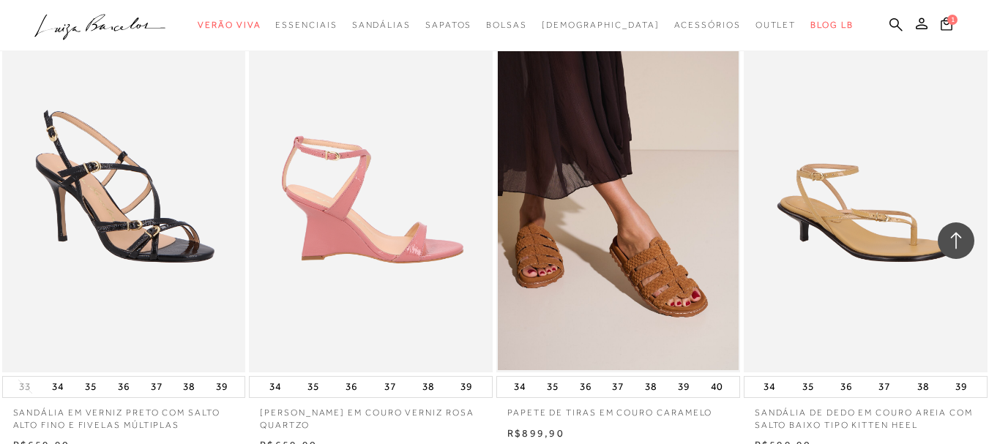
scroll to position [52912, 0]
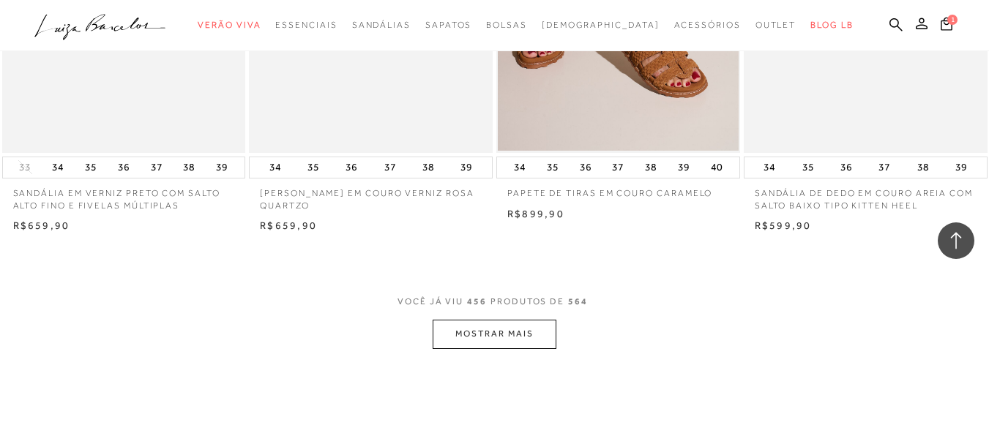
click at [483, 320] on button "MOSTRAR MAIS" at bounding box center [494, 334] width 123 height 29
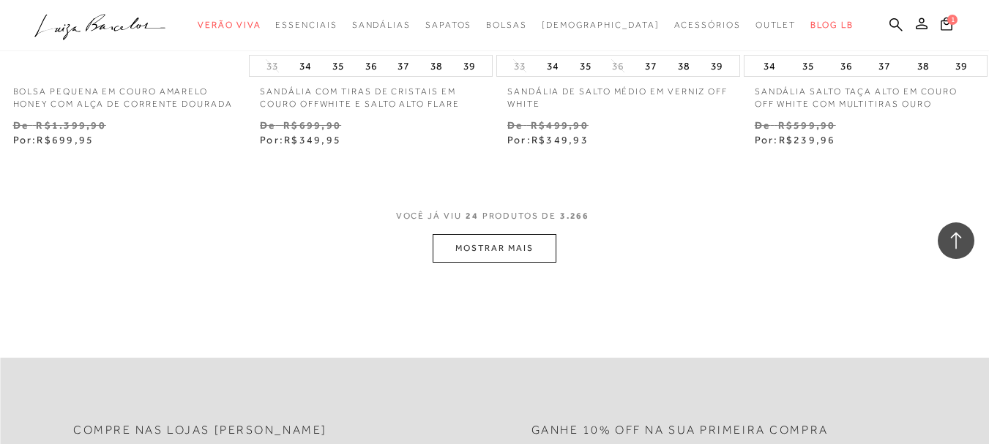
scroll to position [2854, 0]
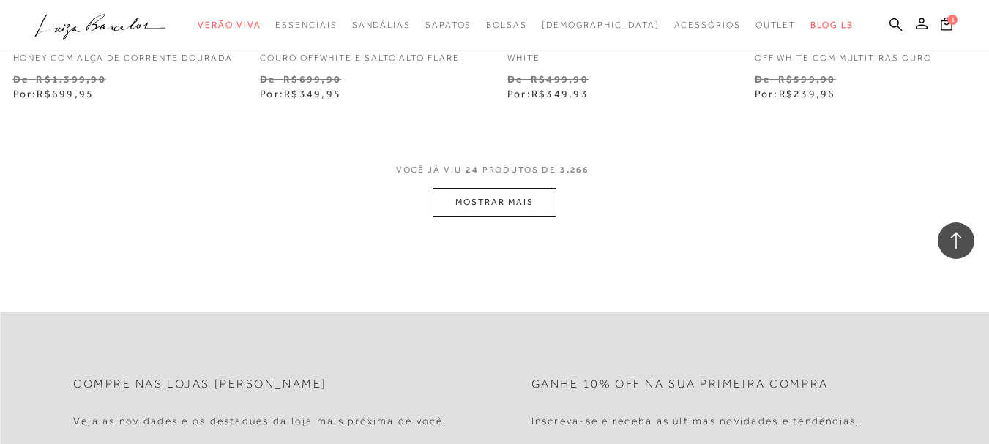
click at [502, 215] on button "MOSTRAR MAIS" at bounding box center [494, 202] width 123 height 29
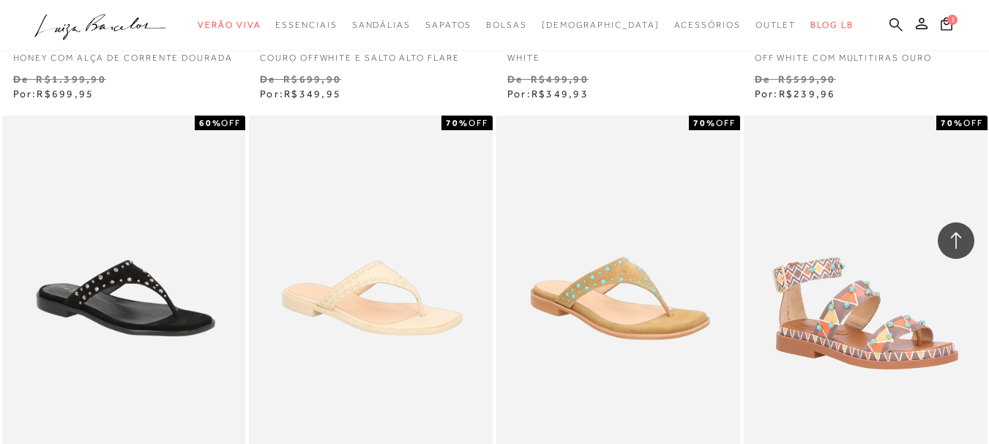
click at [889, 23] on icon at bounding box center [895, 25] width 13 height 14
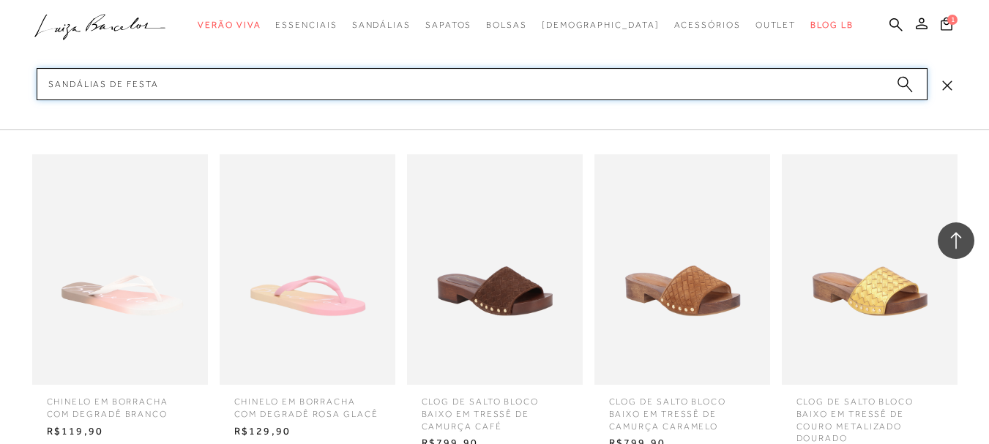
type input "sandálias de festas"
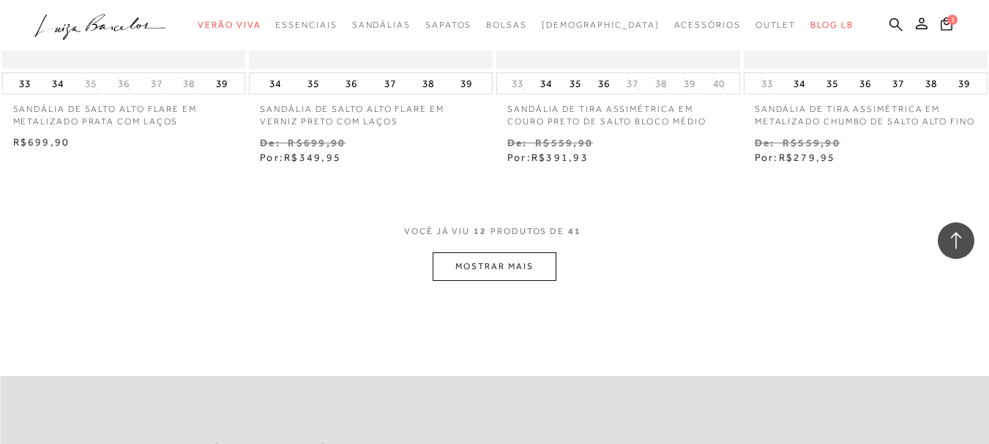
scroll to position [1537, 0]
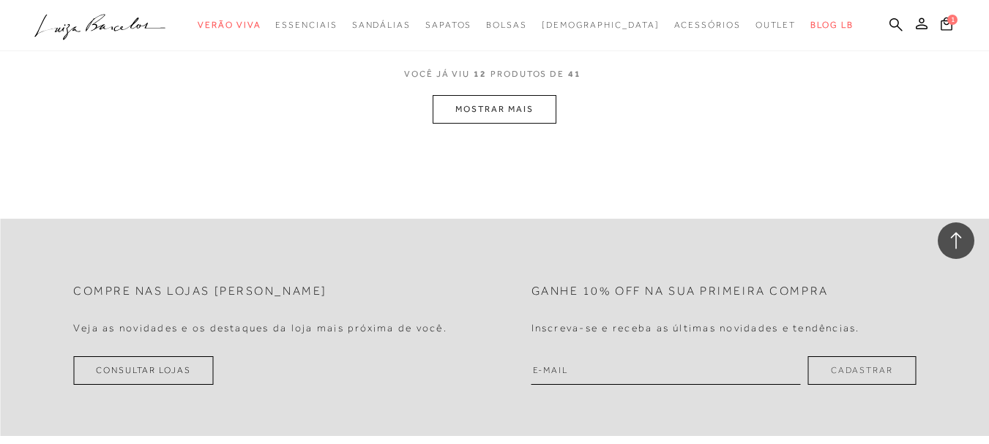
click at [482, 123] on button "MOSTRAR MAIS" at bounding box center [494, 109] width 123 height 29
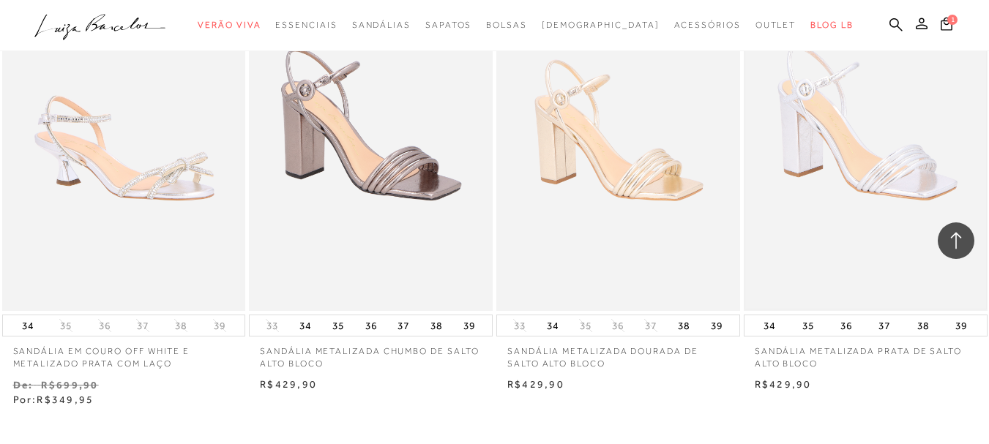
scroll to position [2488, 0]
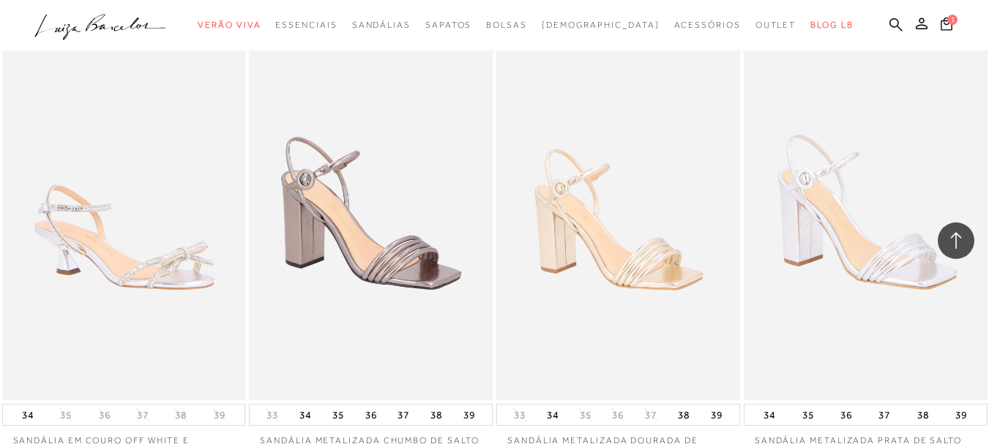
click at [877, 268] on img at bounding box center [865, 217] width 241 height 361
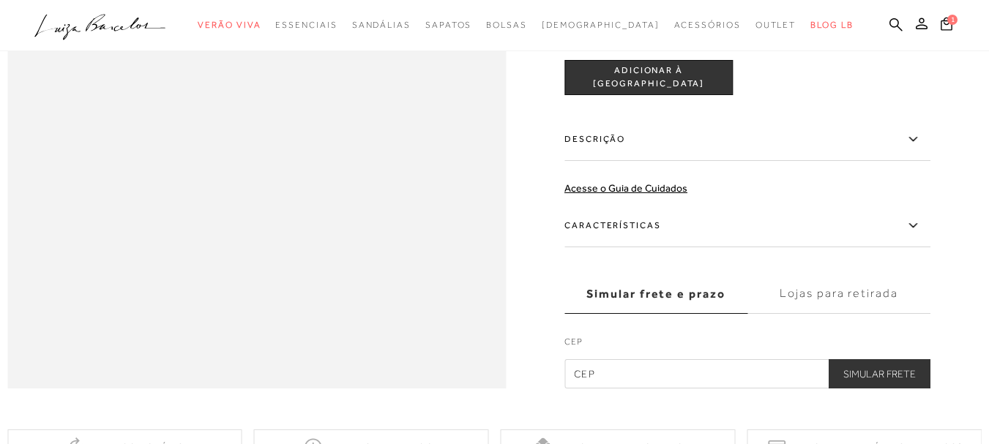
scroll to position [1098, 0]
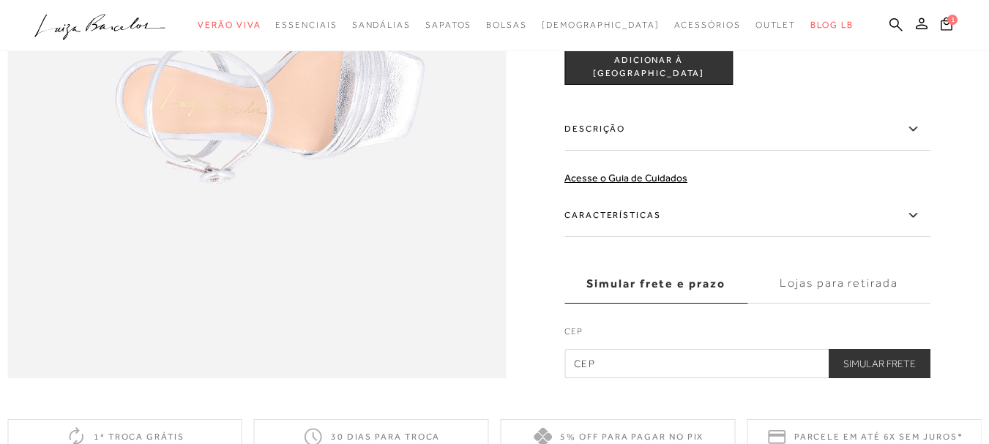
click at [916, 225] on icon at bounding box center [913, 215] width 18 height 18
click at [0, 0] on input "Características" at bounding box center [0, 0] width 0 height 0
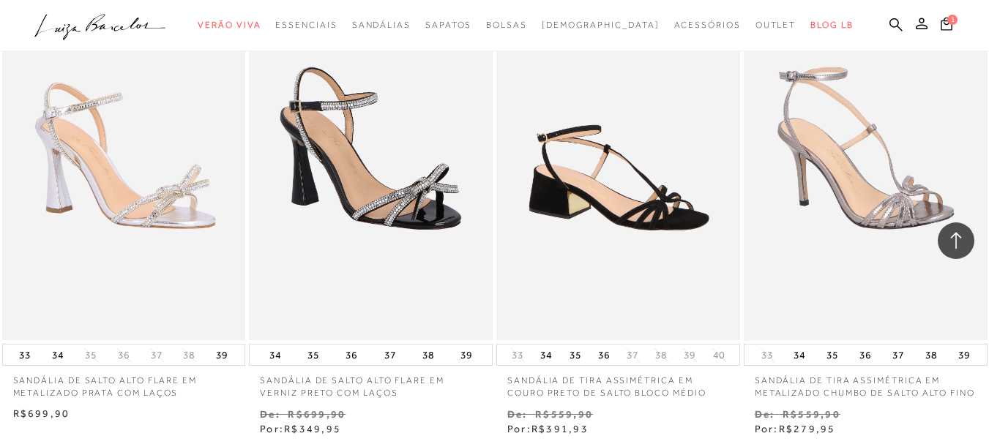
scroll to position [1317, 0]
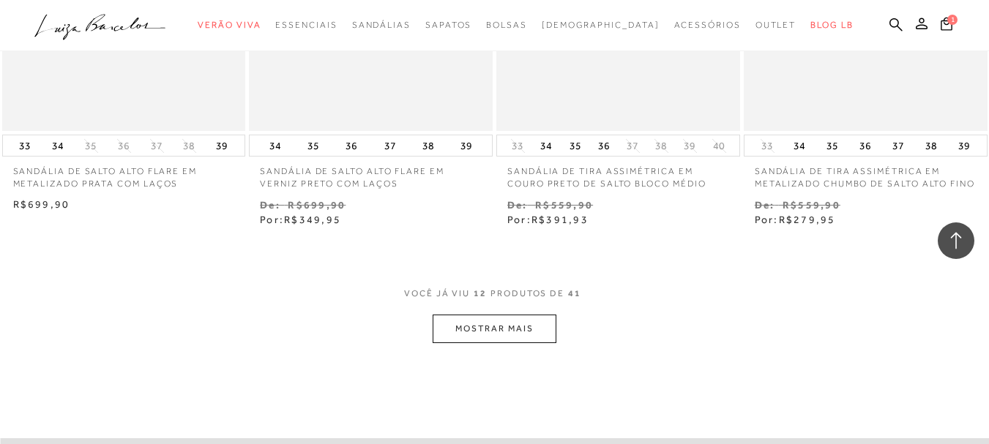
click at [485, 341] on button "MOSTRAR MAIS" at bounding box center [494, 329] width 123 height 29
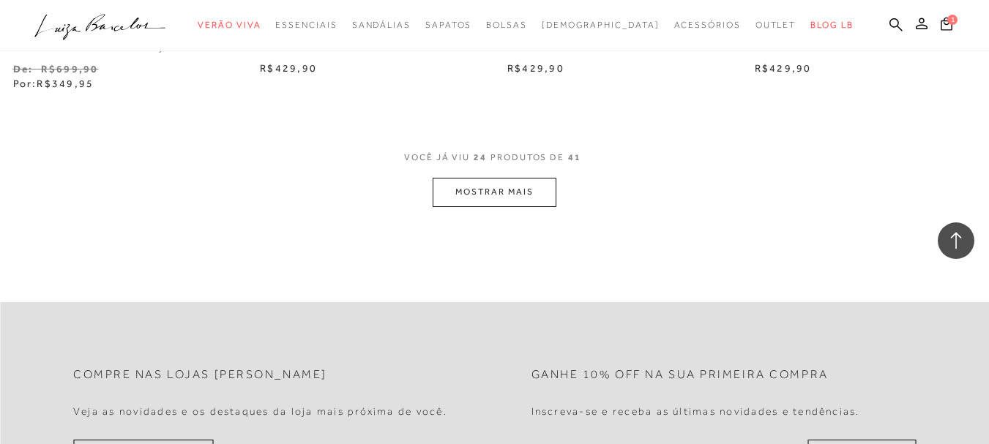
scroll to position [2927, 0]
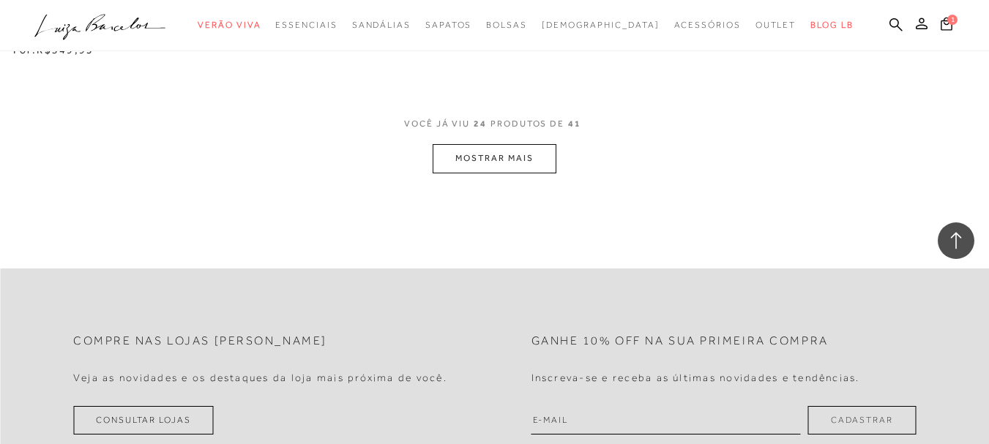
click at [485, 173] on button "MOSTRAR MAIS" at bounding box center [494, 158] width 123 height 29
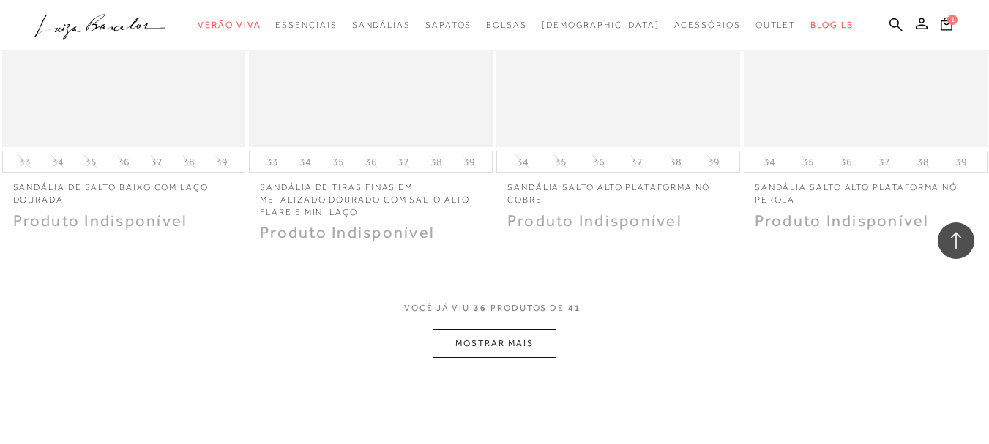
scroll to position [4171, 0]
click at [482, 347] on button "MOSTRAR MAIS" at bounding box center [494, 341] width 123 height 29
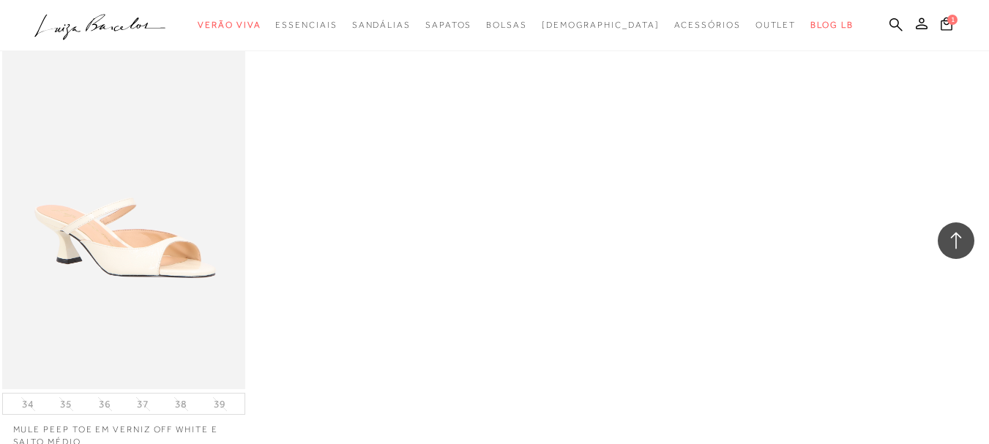
scroll to position [4830, 0]
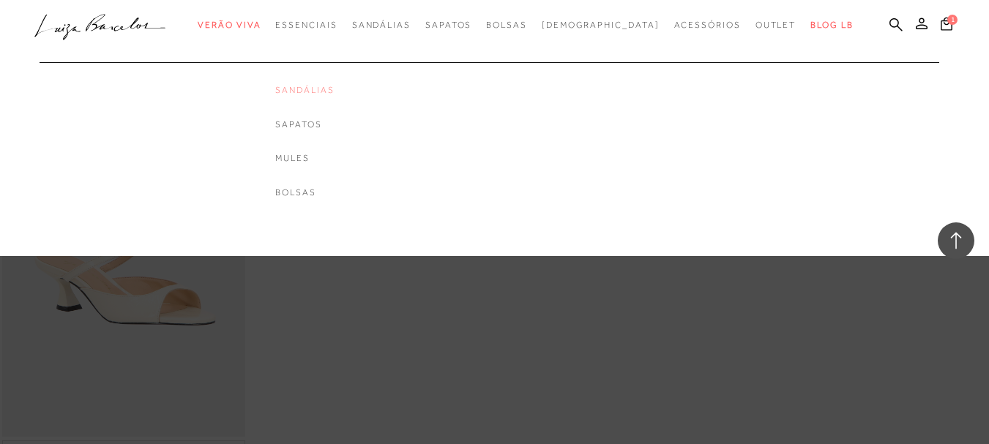
click at [334, 93] on link "Sandálias" at bounding box center [304, 90] width 59 height 12
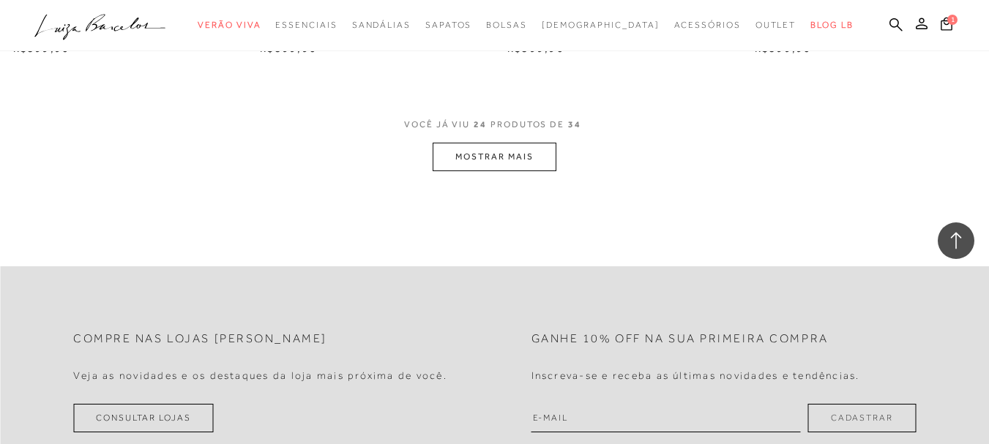
scroll to position [2854, 0]
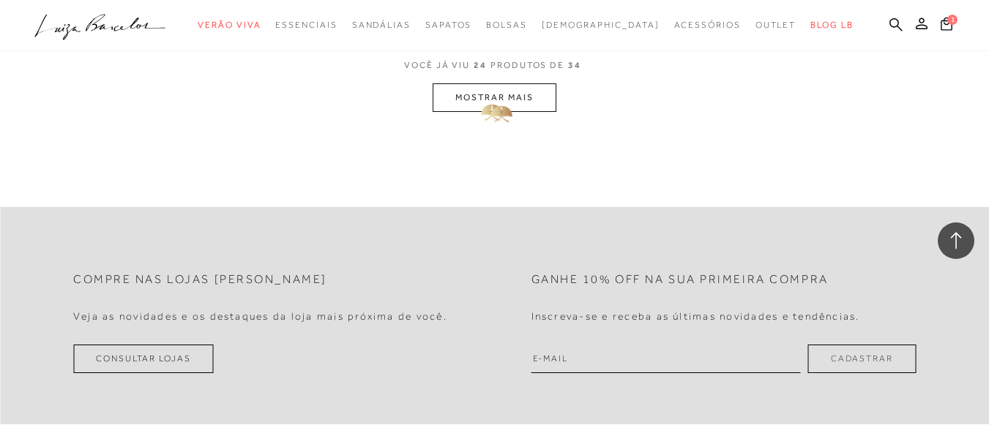
click at [497, 97] on button "MOSTRAR MAIS" at bounding box center [494, 97] width 123 height 29
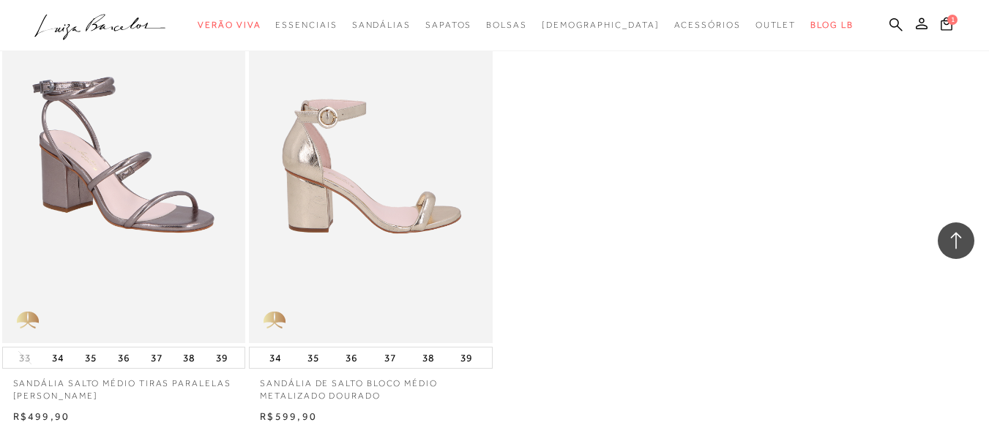
scroll to position [3806, 0]
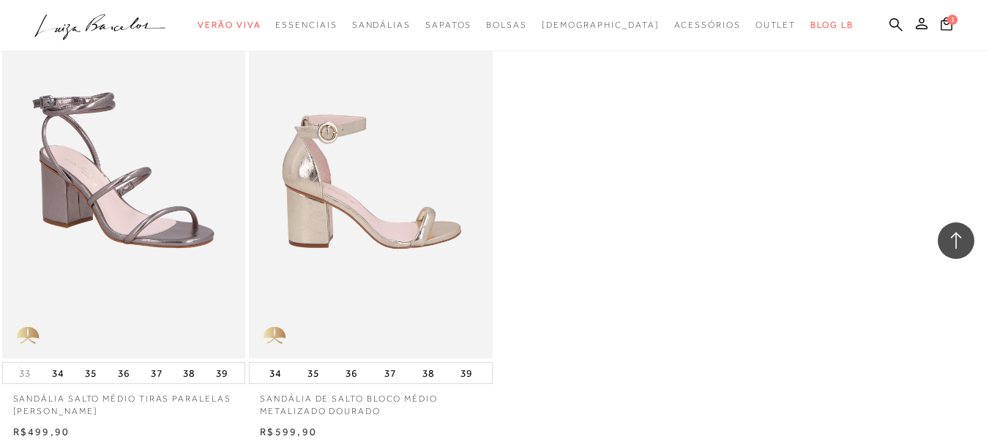
click at [392, 230] on img at bounding box center [371, 175] width 242 height 365
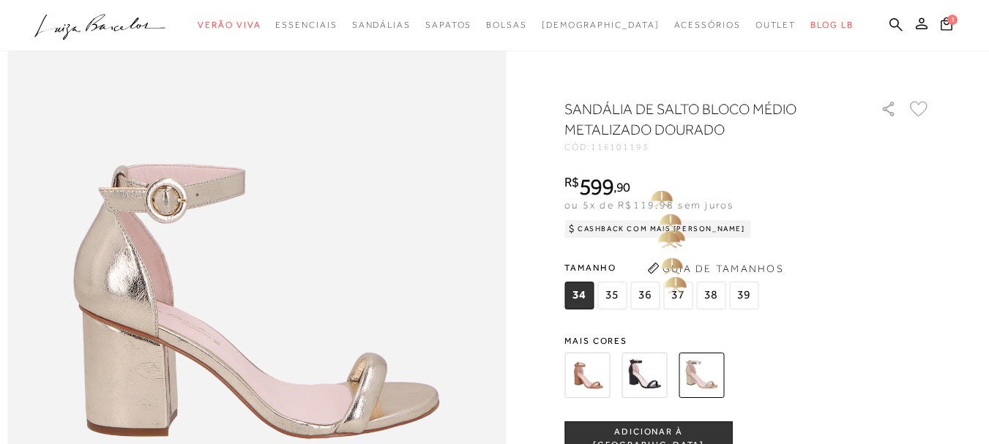
scroll to position [732, 0]
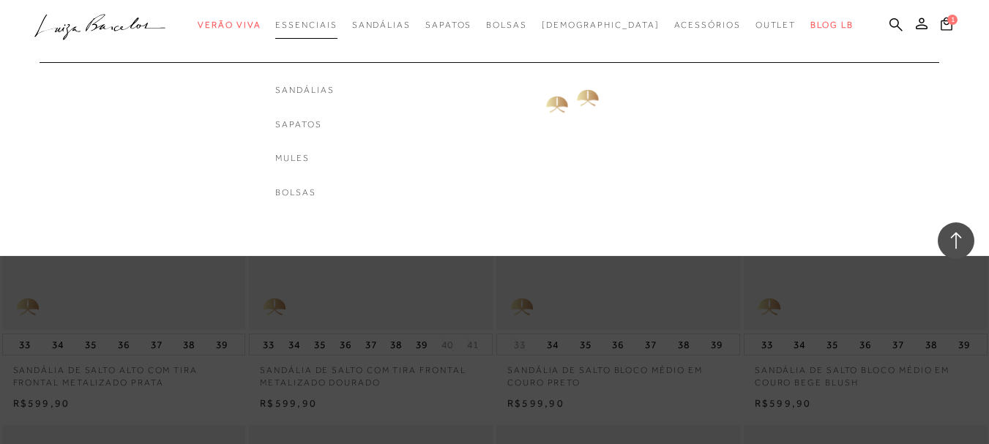
scroll to position [3806, 0]
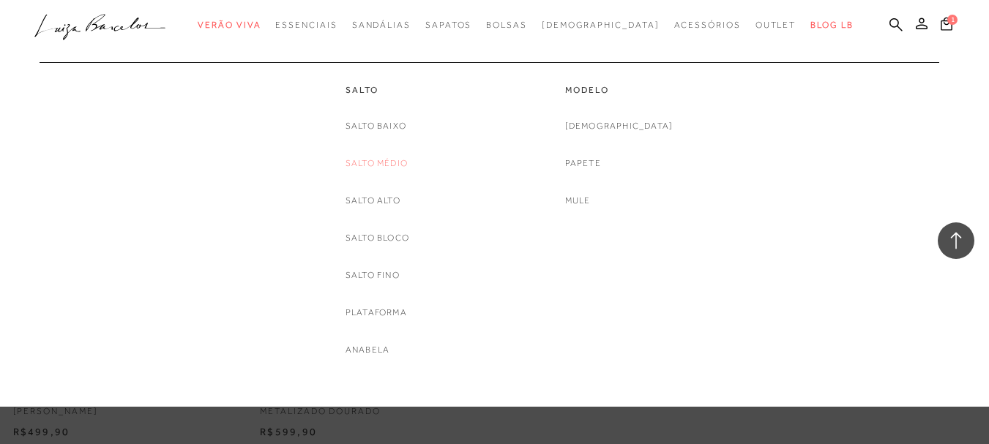
click at [378, 162] on link "Salto Médio" at bounding box center [376, 163] width 62 height 15
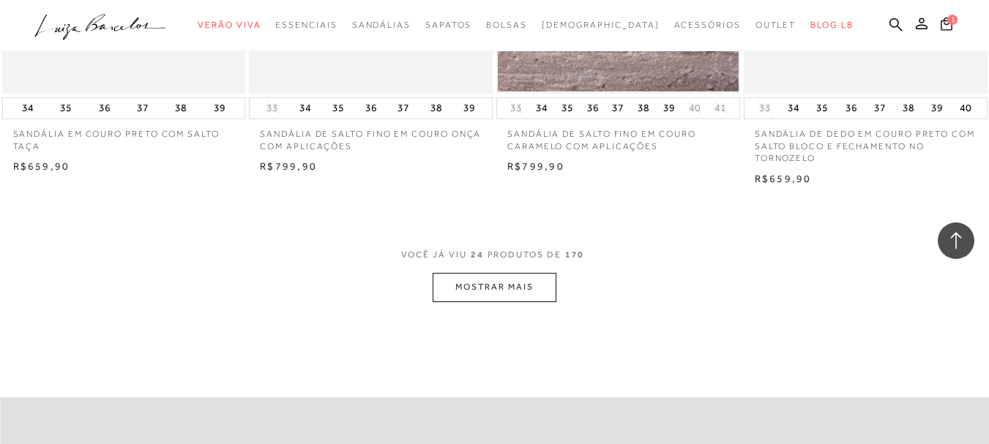
scroll to position [2781, 0]
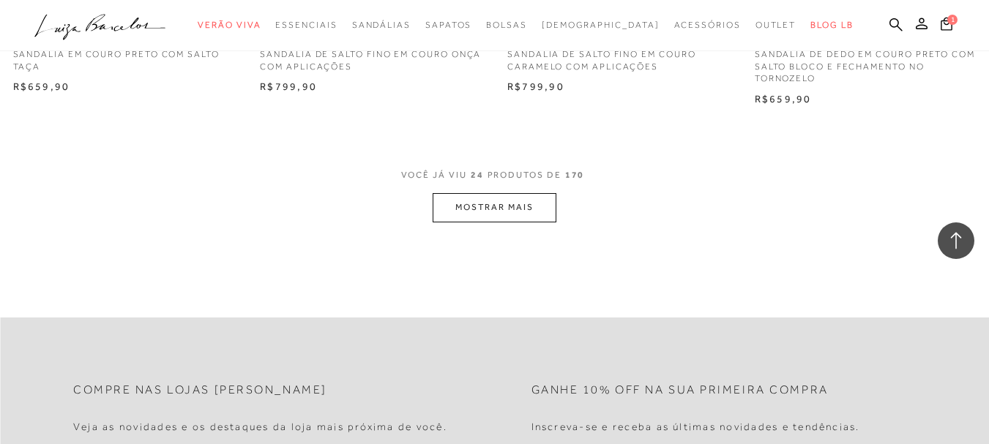
click at [479, 209] on button "MOSTRAR MAIS" at bounding box center [494, 207] width 123 height 29
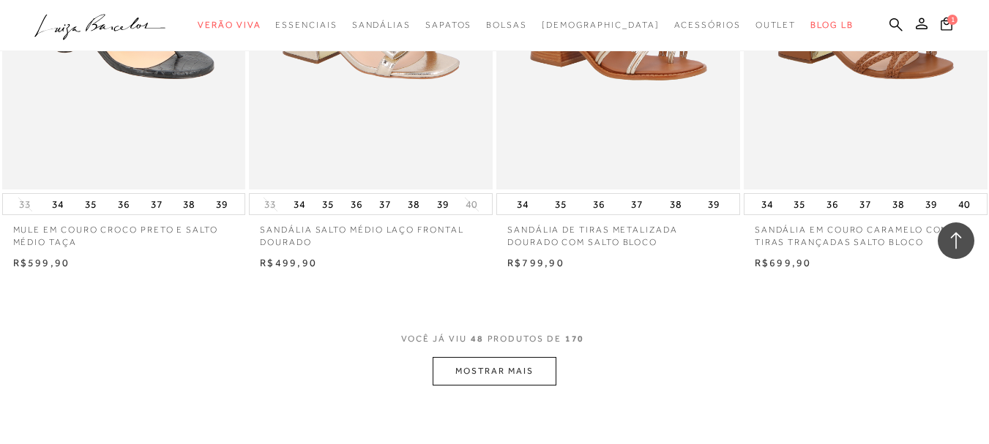
scroll to position [5781, 0]
